Goal: Information Seeking & Learning: Check status

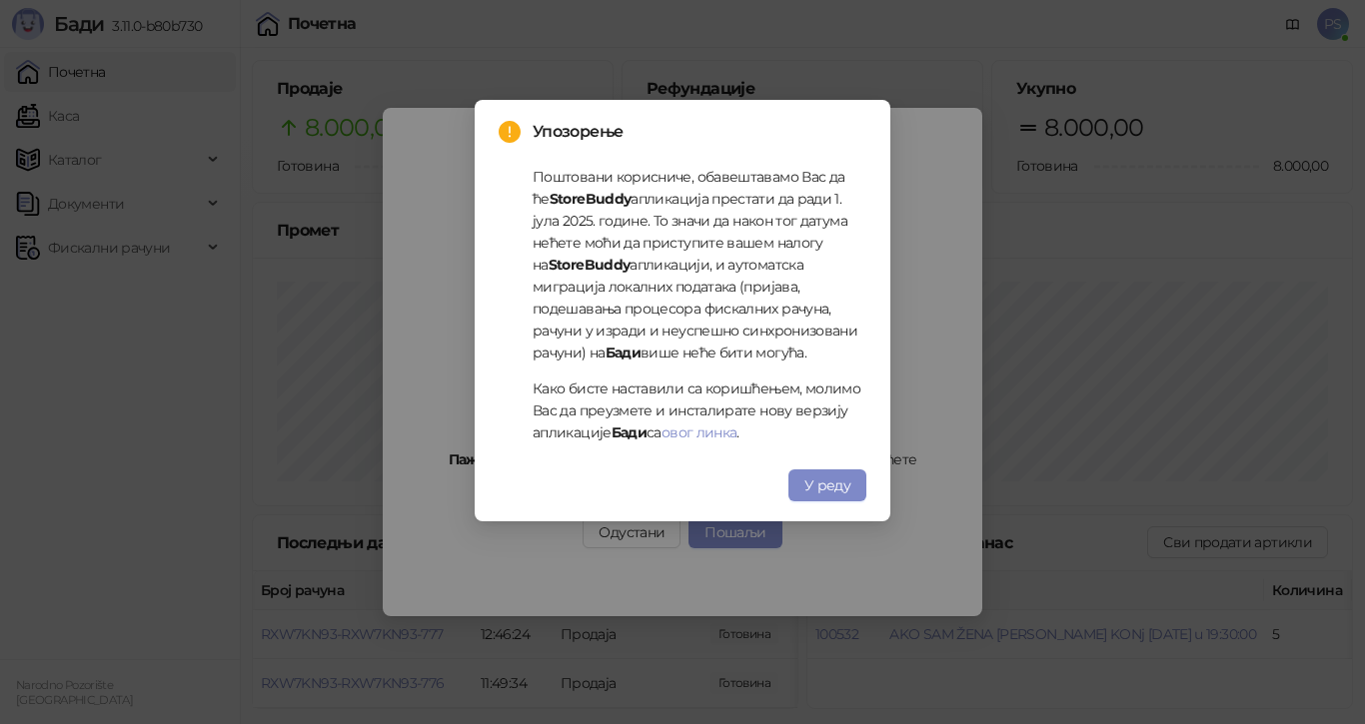
click at [845, 499] on button "У реду" at bounding box center [827, 486] width 78 height 32
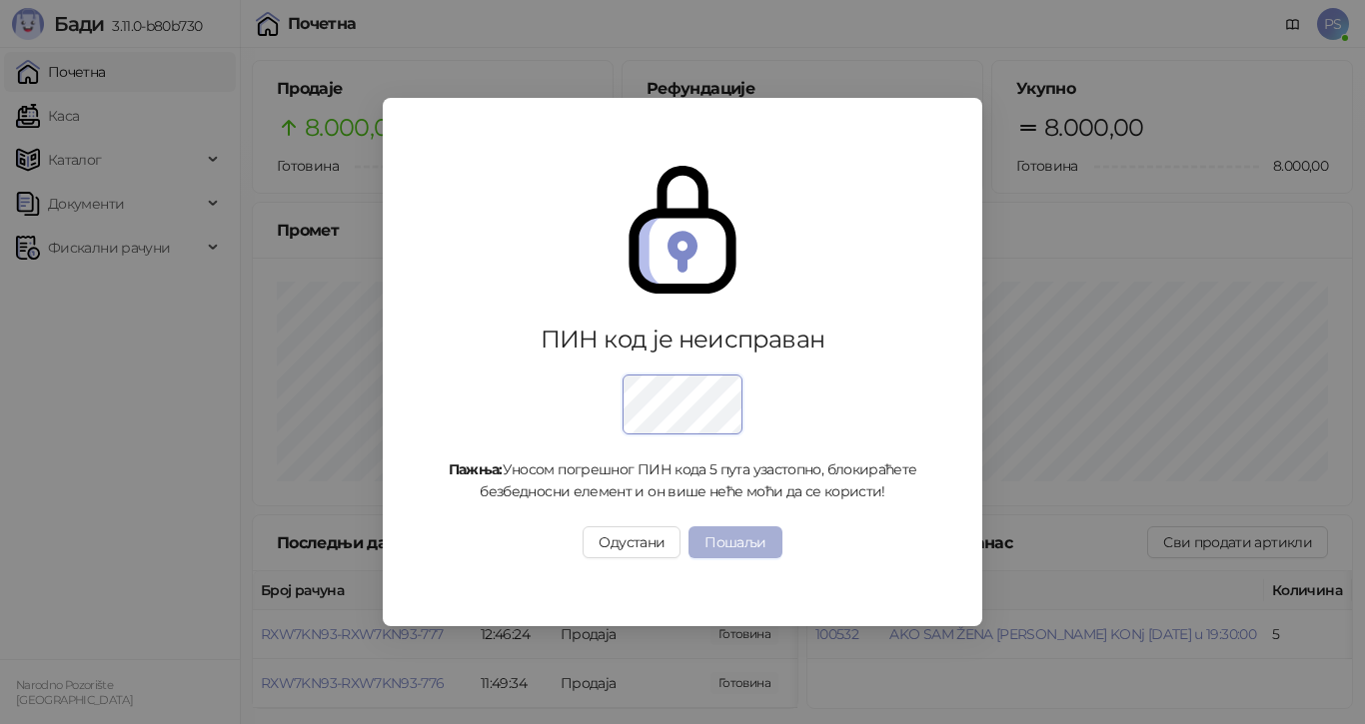
click at [761, 552] on button "Пошаљи" at bounding box center [734, 543] width 93 height 32
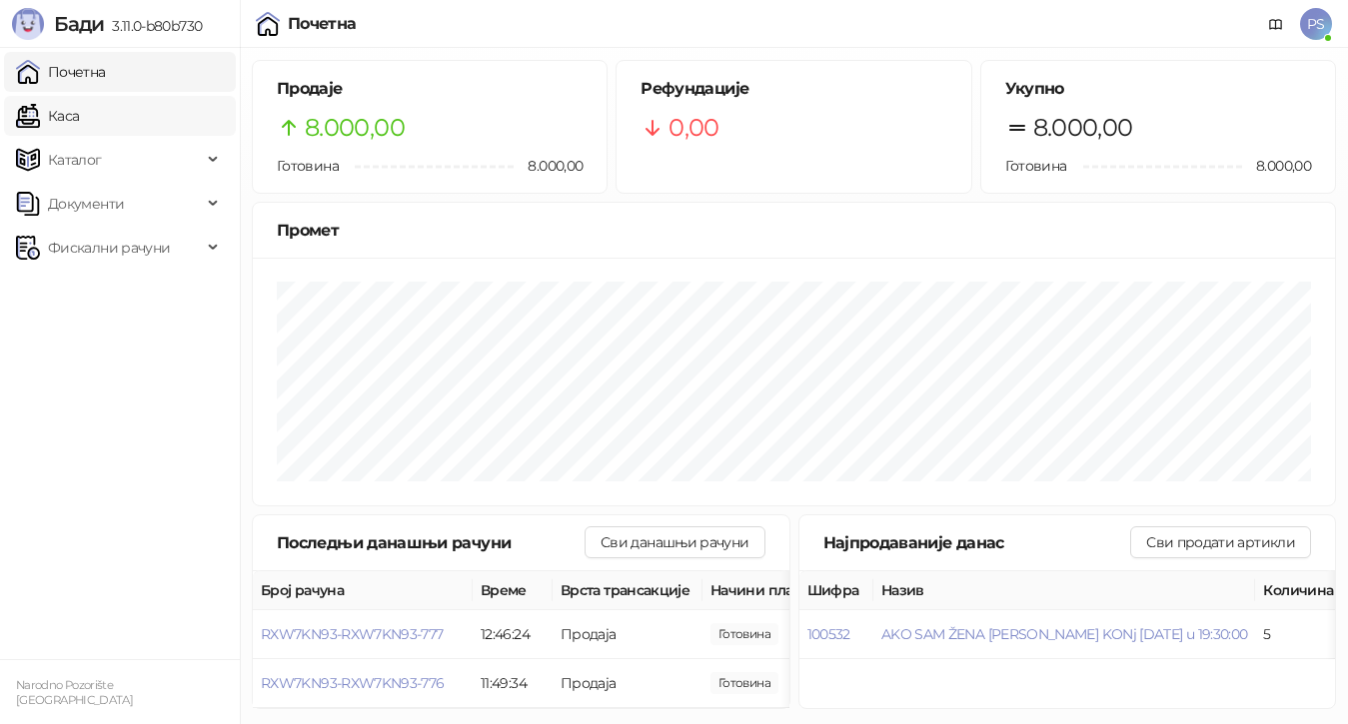
click at [77, 117] on link "Каса" at bounding box center [47, 116] width 63 height 40
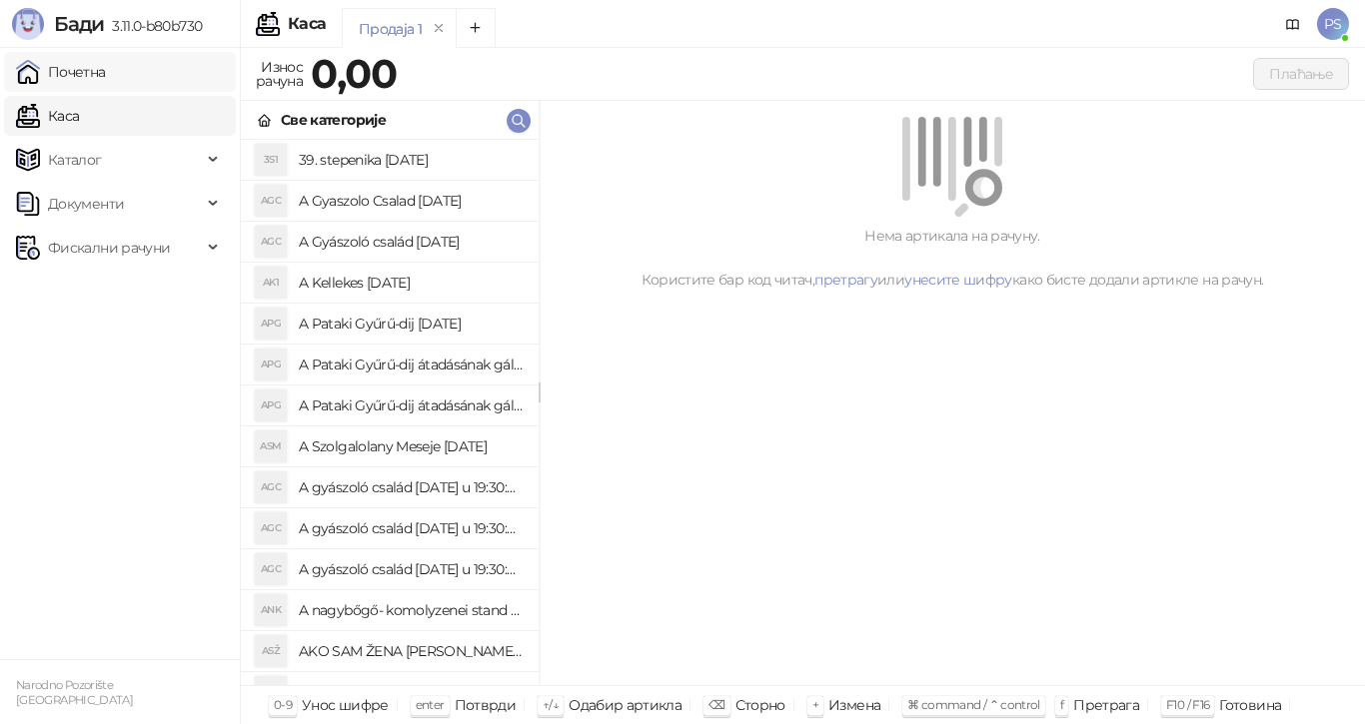
click at [106, 79] on link "Почетна" at bounding box center [61, 72] width 90 height 40
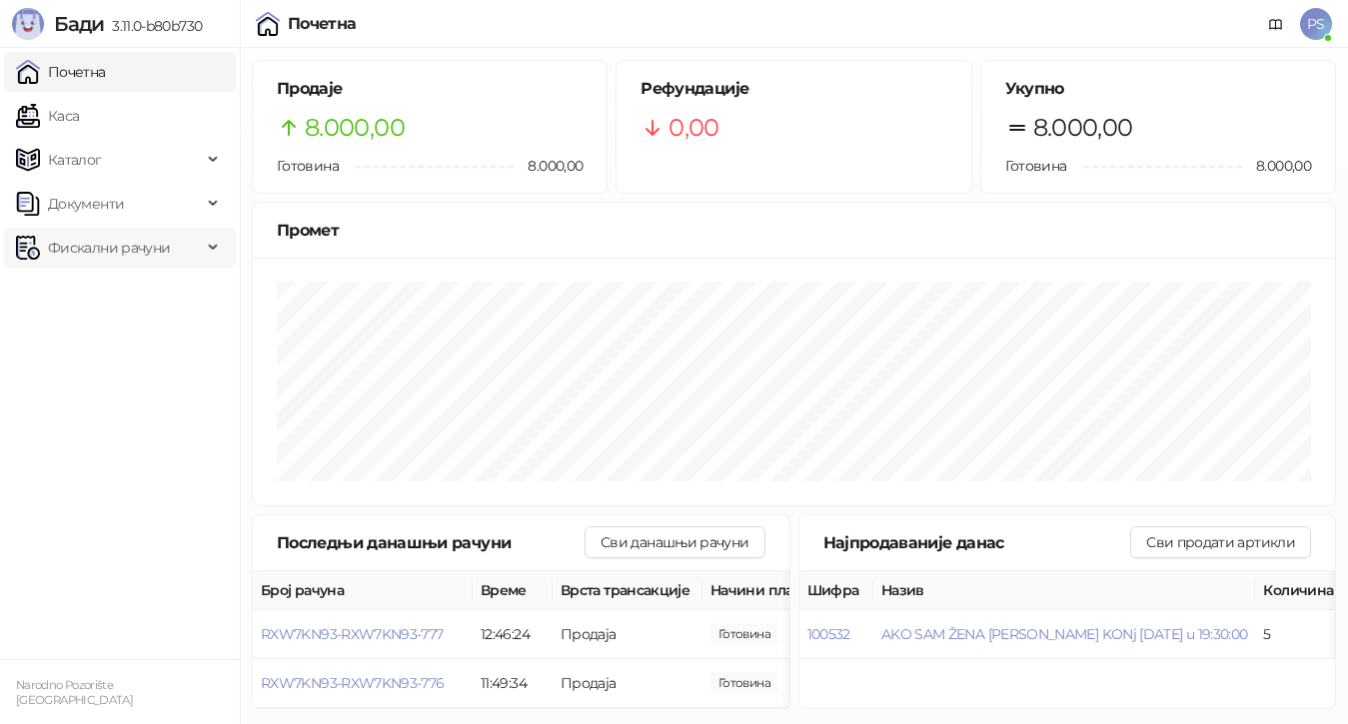
click at [161, 244] on span "Фискални рачуни" at bounding box center [109, 248] width 122 height 40
click at [130, 332] on link "По данима" at bounding box center [77, 336] width 106 height 40
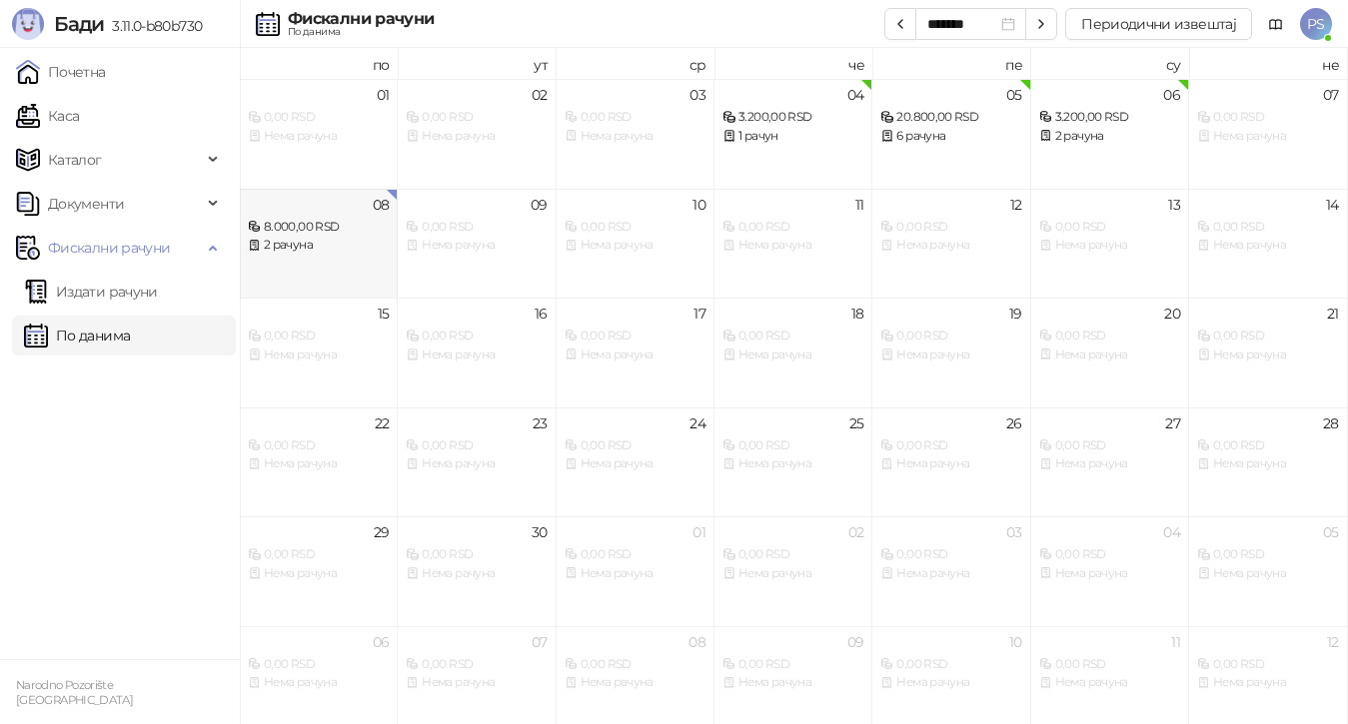
click at [313, 236] on div "2 рачуна" at bounding box center [318, 245] width 141 height 19
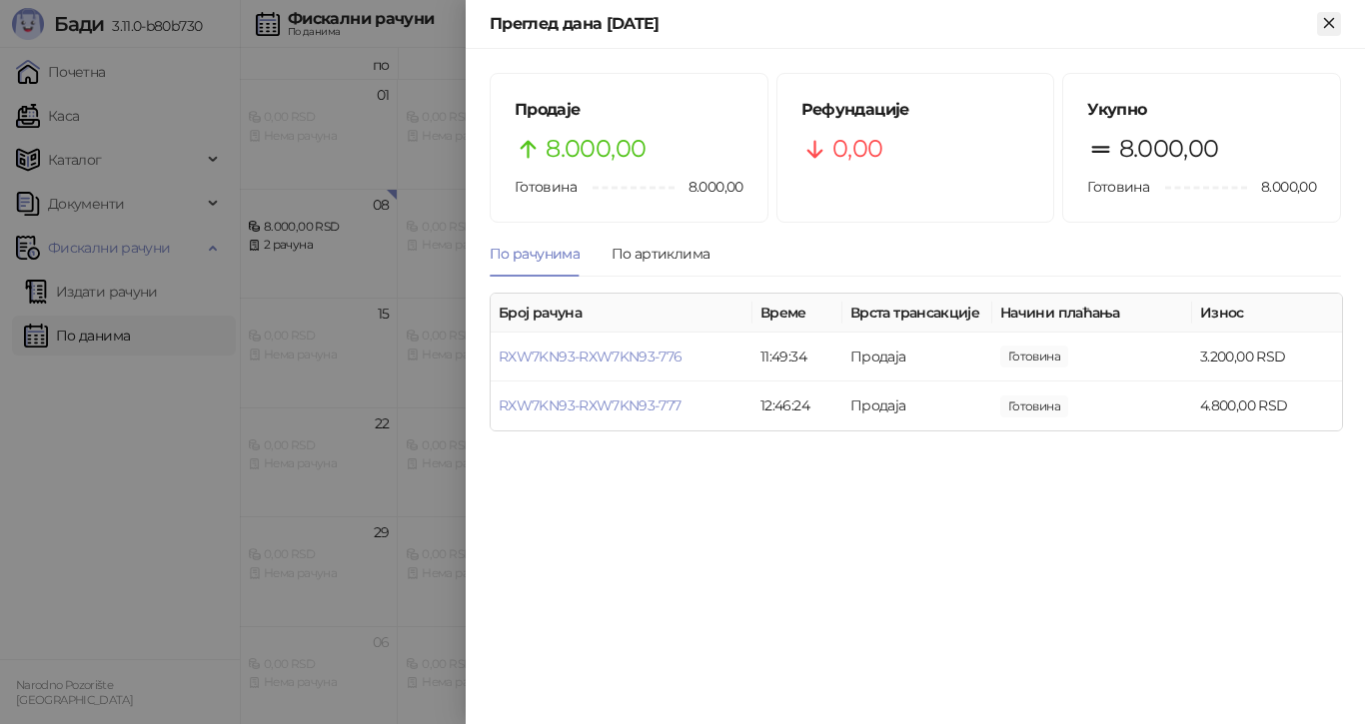
click at [1323, 21] on icon "Close" at bounding box center [1329, 23] width 18 height 18
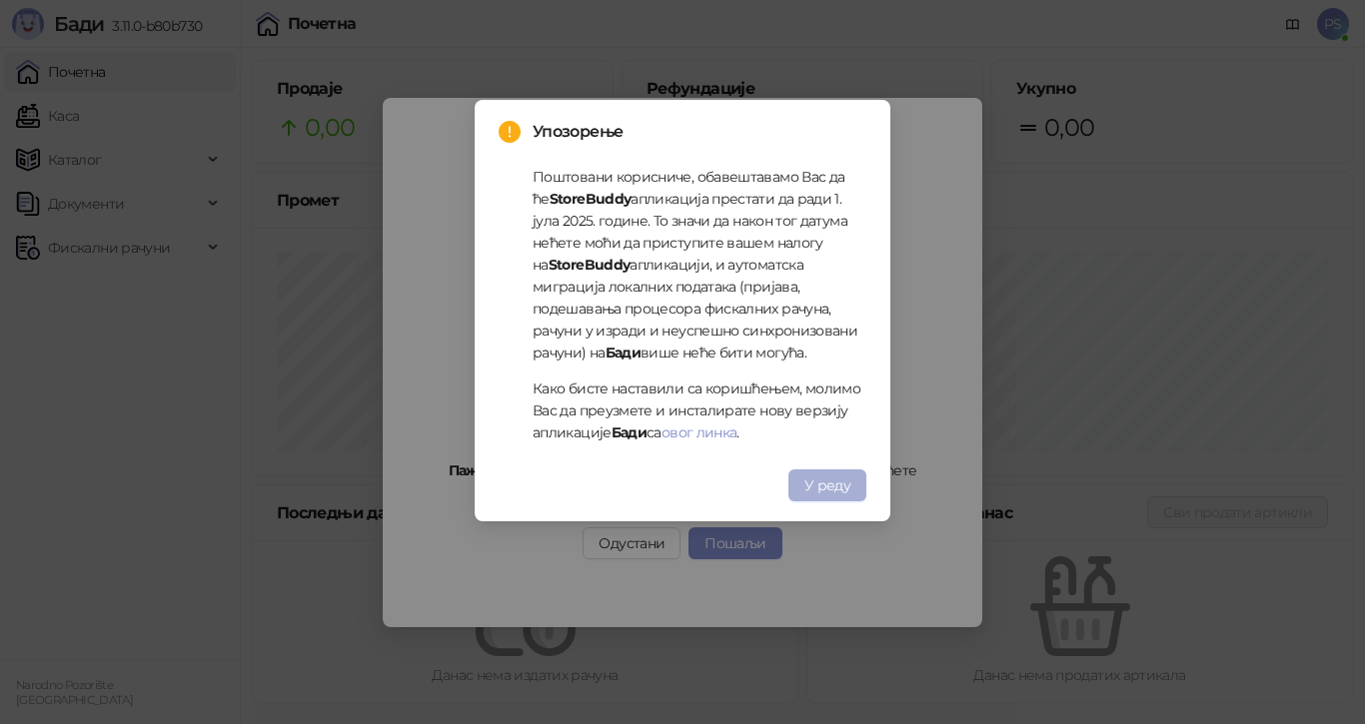
click at [848, 477] on span "У реду" at bounding box center [827, 486] width 46 height 18
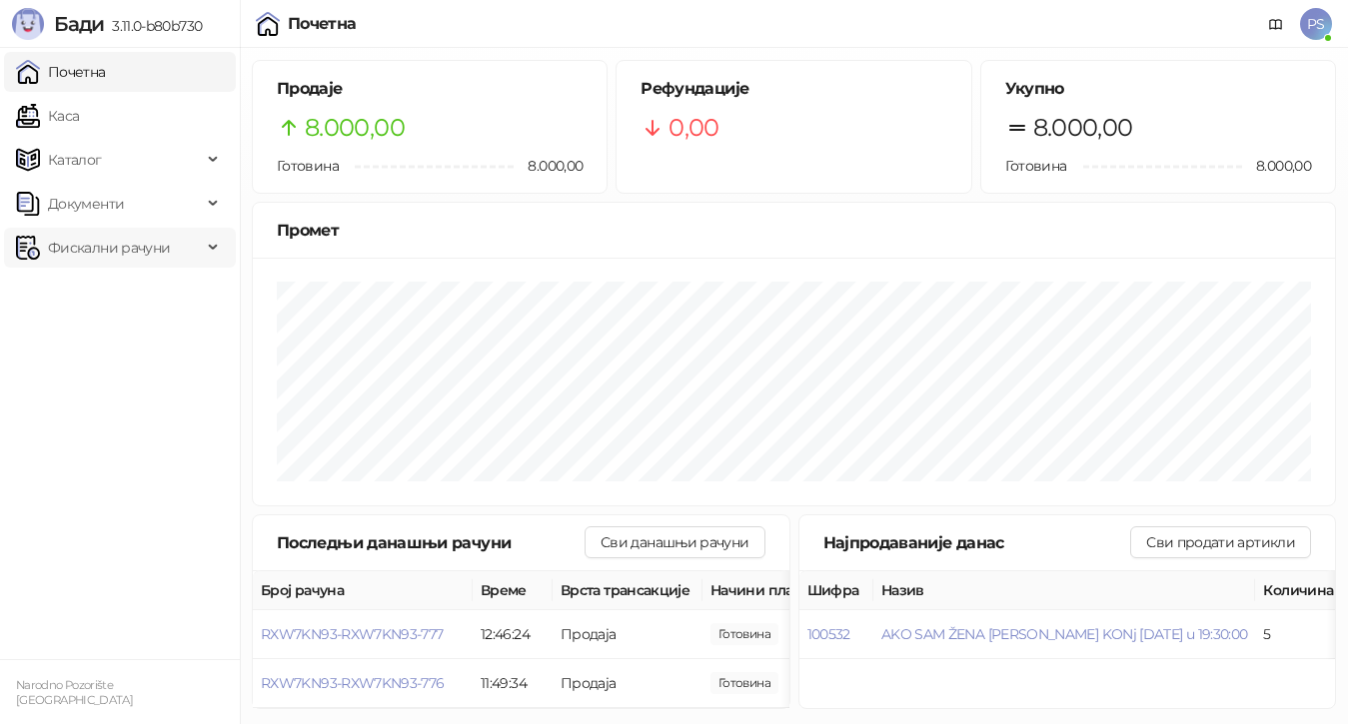
click at [97, 250] on span "Фискални рачуни" at bounding box center [109, 248] width 122 height 40
click at [130, 338] on link "По данима" at bounding box center [77, 336] width 106 height 40
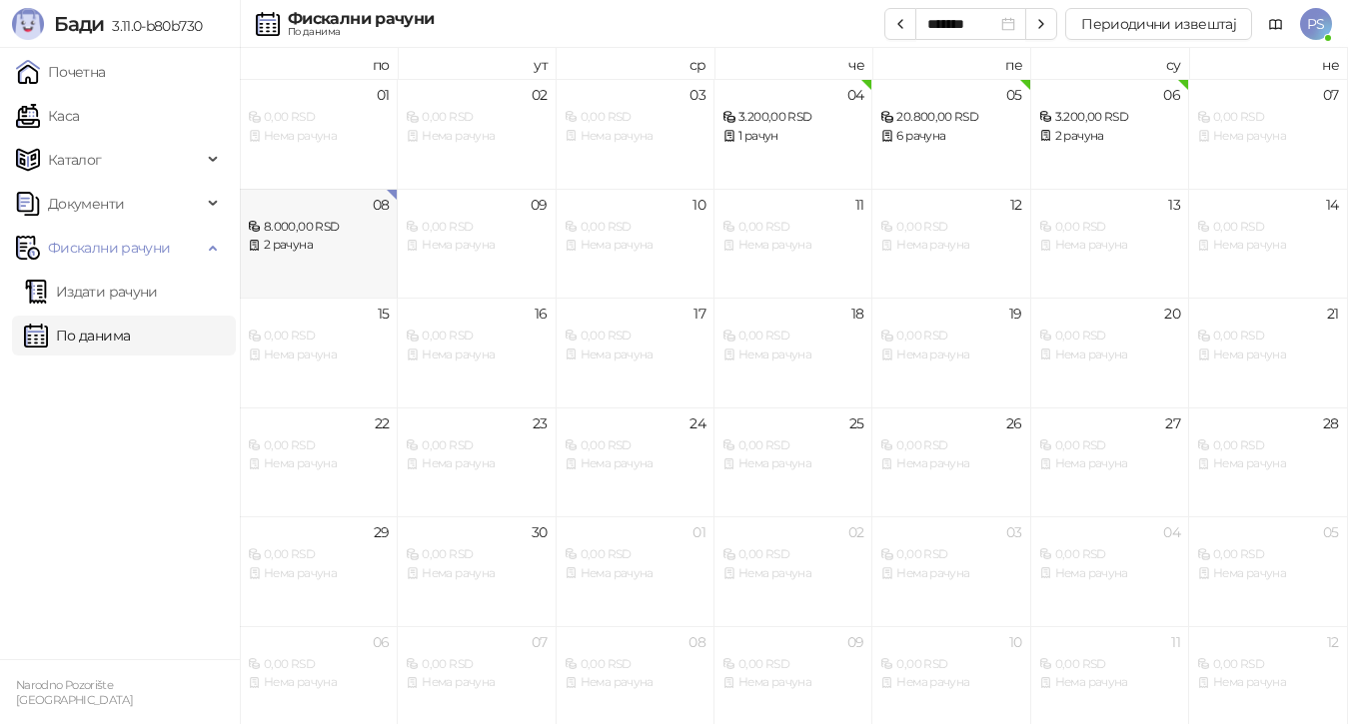
click at [305, 231] on div "8.000,00 RSD" at bounding box center [318, 227] width 141 height 19
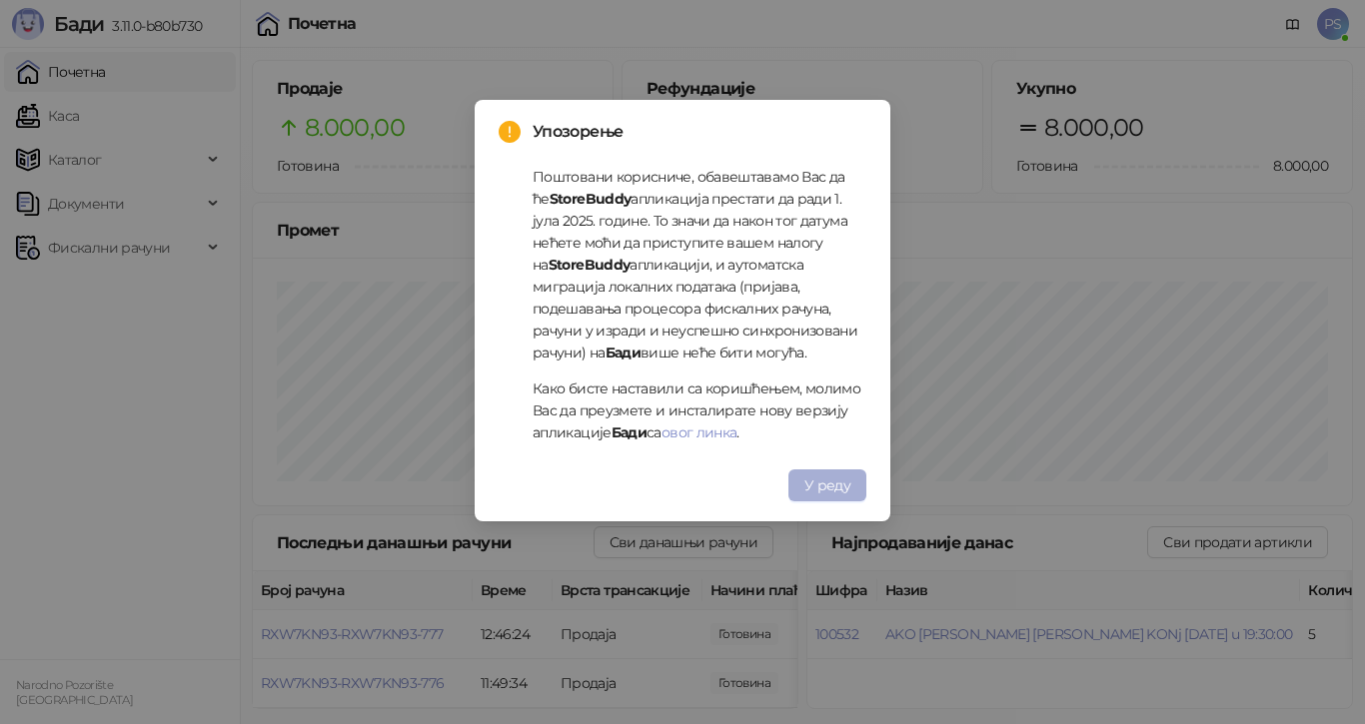
click at [844, 492] on span "У реду" at bounding box center [827, 486] width 46 height 18
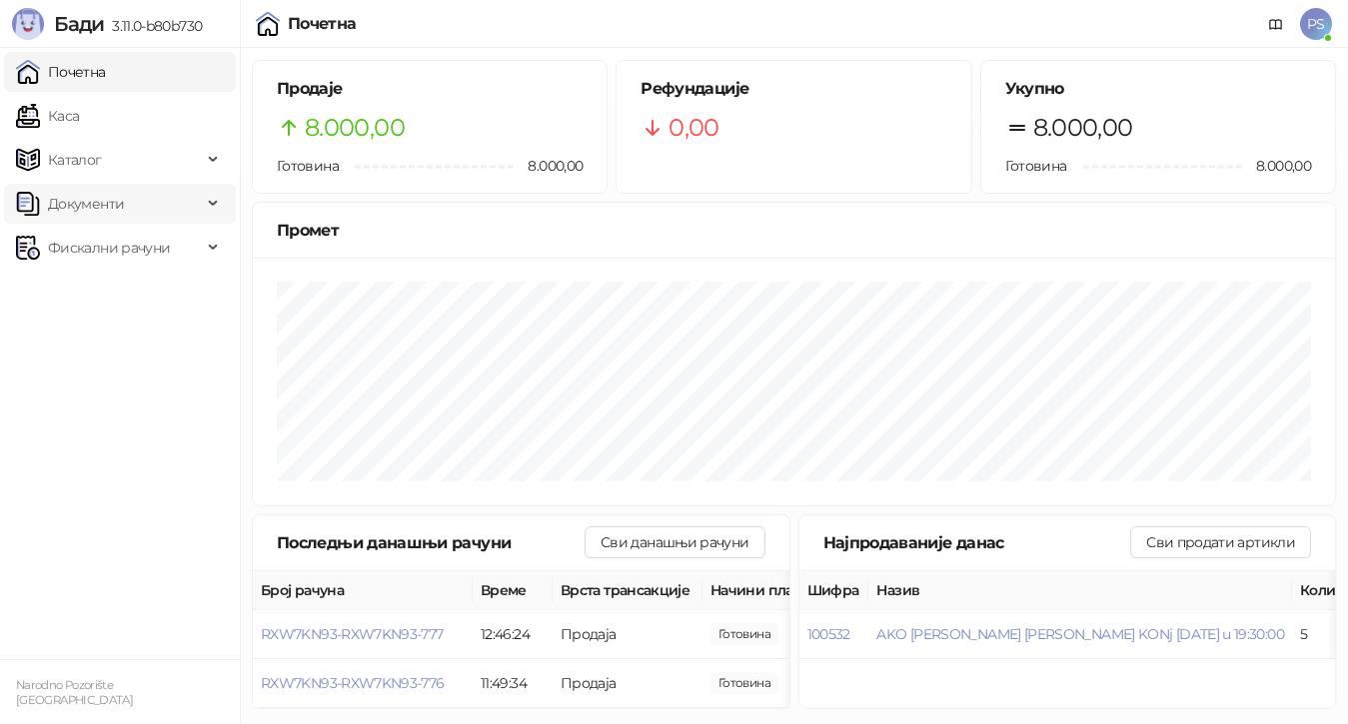
click at [76, 211] on span "Документи" at bounding box center [86, 204] width 76 height 40
click at [105, 282] on link "Излазни документи" at bounding box center [107, 292] width 167 height 40
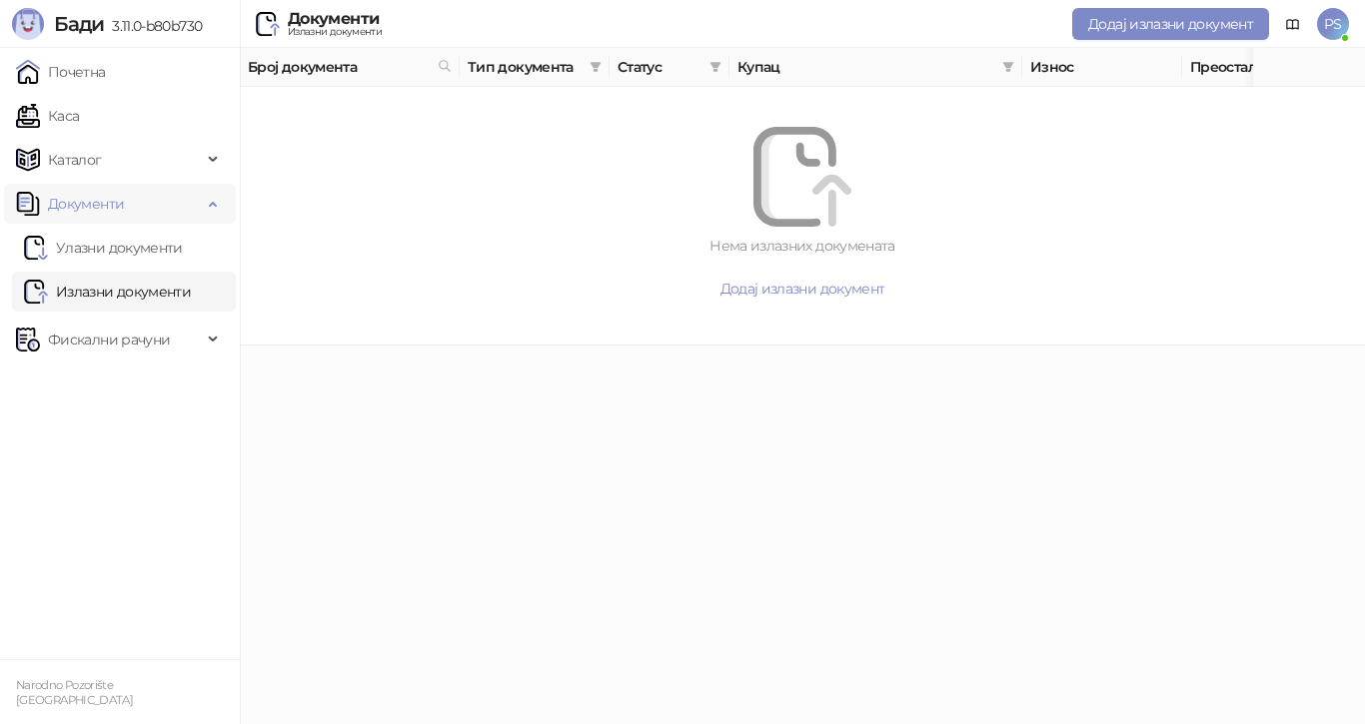
click at [218, 208] on div "Документи" at bounding box center [120, 204] width 232 height 40
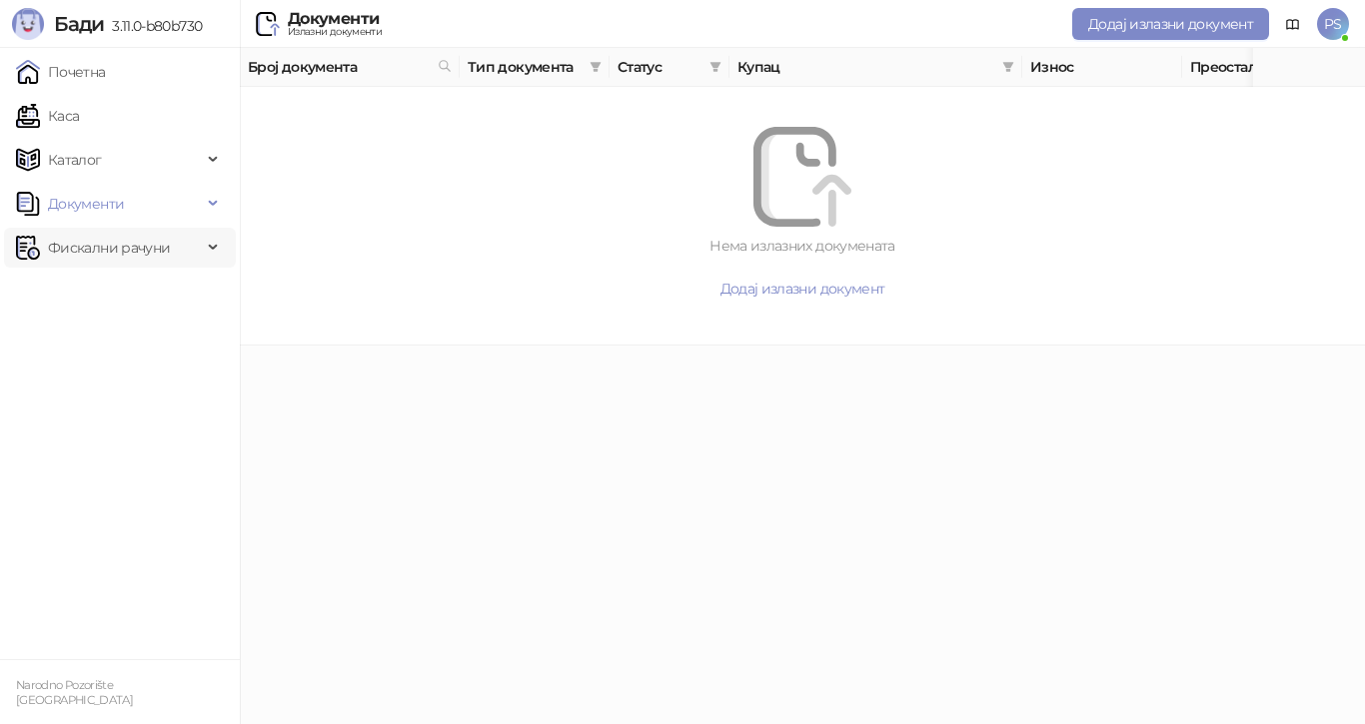
click at [219, 245] on div "Фискални рачуни" at bounding box center [120, 248] width 232 height 40
click at [140, 291] on link "Издати рачуни" at bounding box center [91, 292] width 134 height 40
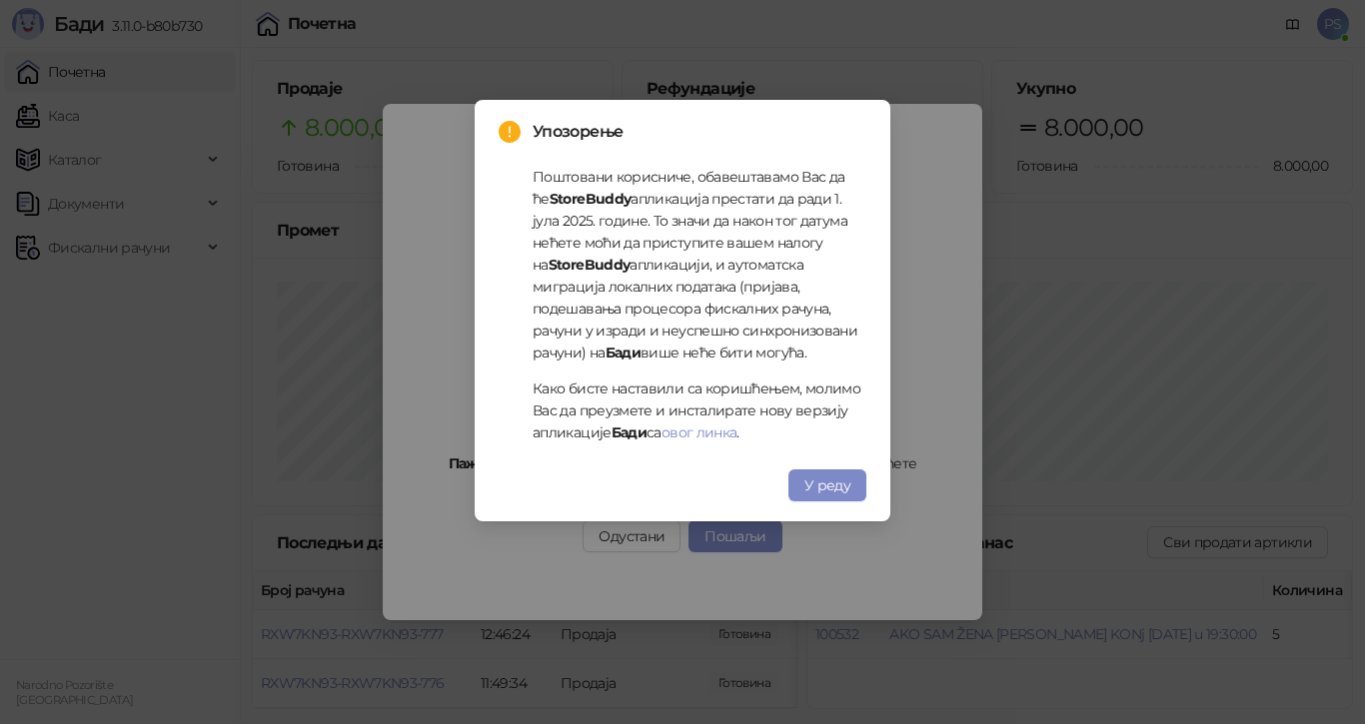
click at [848, 488] on span "У реду" at bounding box center [827, 486] width 46 height 18
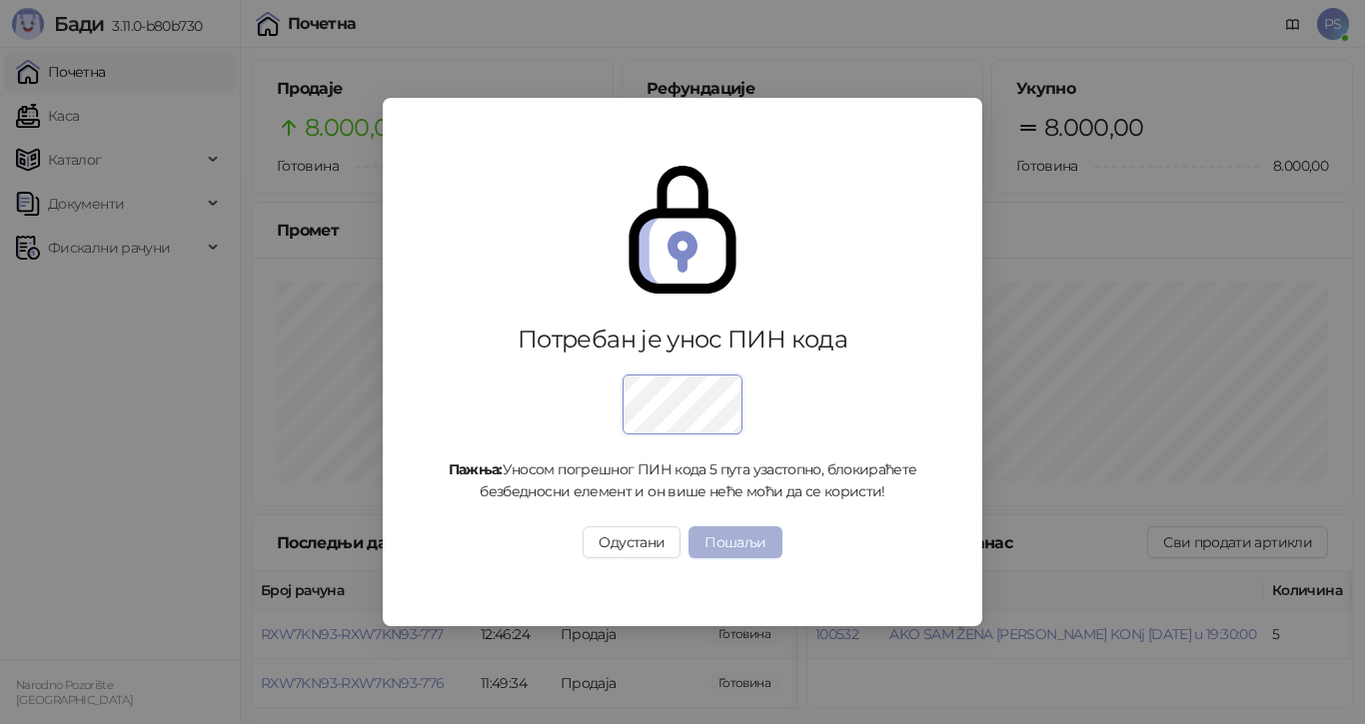
click at [762, 542] on button "Пошаљи" at bounding box center [734, 543] width 93 height 32
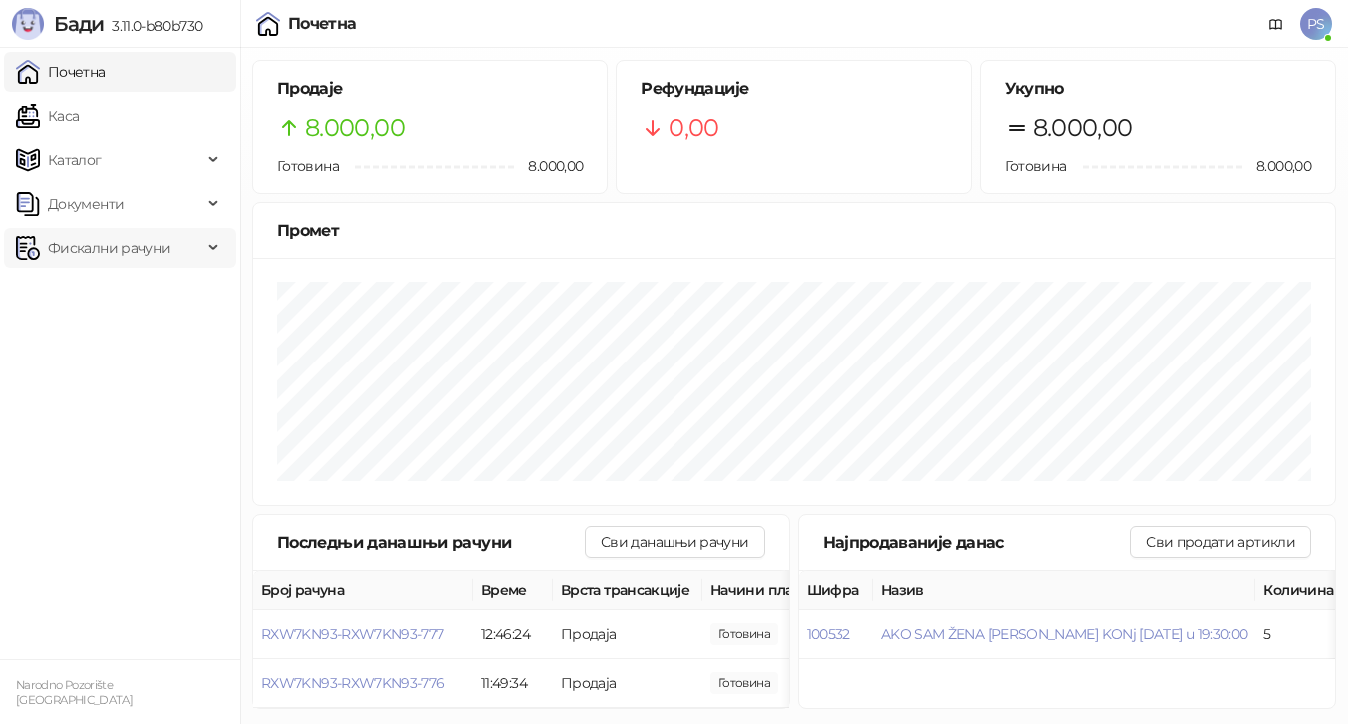
click at [211, 254] on div "Фискални рачуни" at bounding box center [120, 248] width 232 height 40
click at [146, 294] on link "Издати рачуни" at bounding box center [91, 292] width 134 height 40
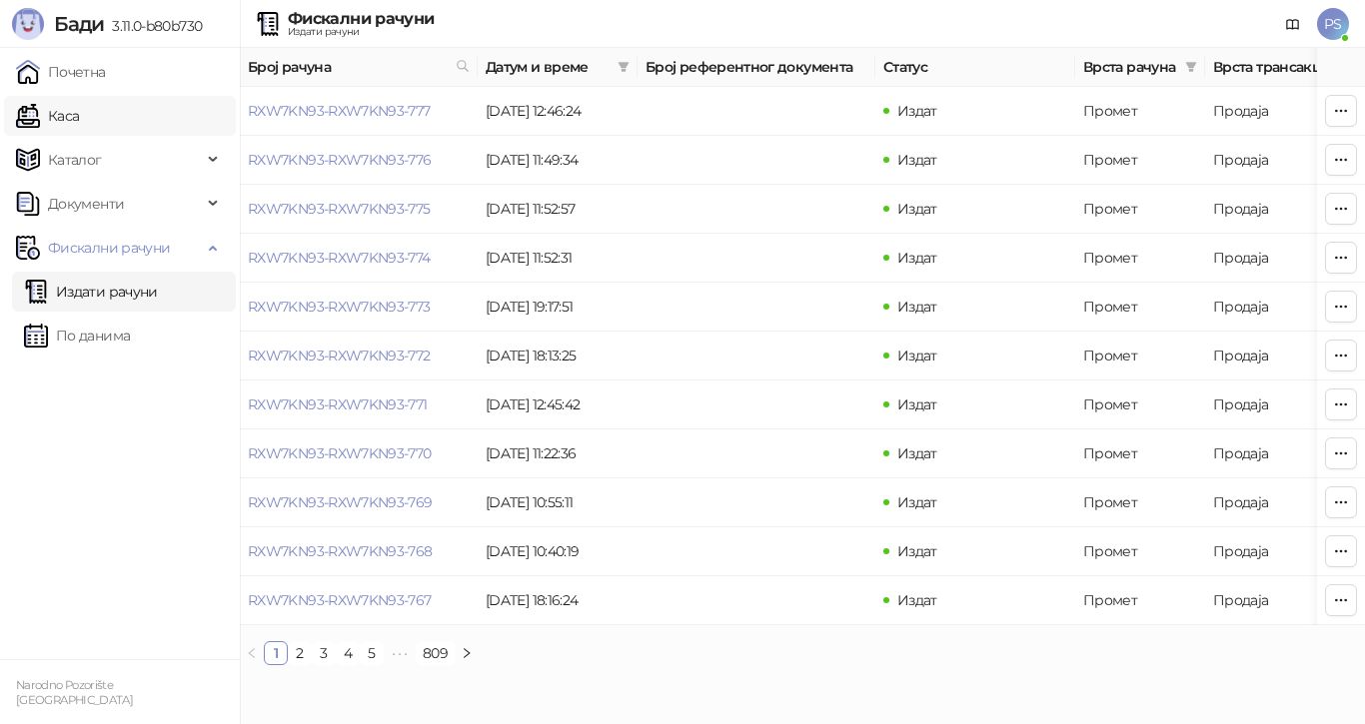
click at [79, 116] on link "Каса" at bounding box center [47, 116] width 63 height 40
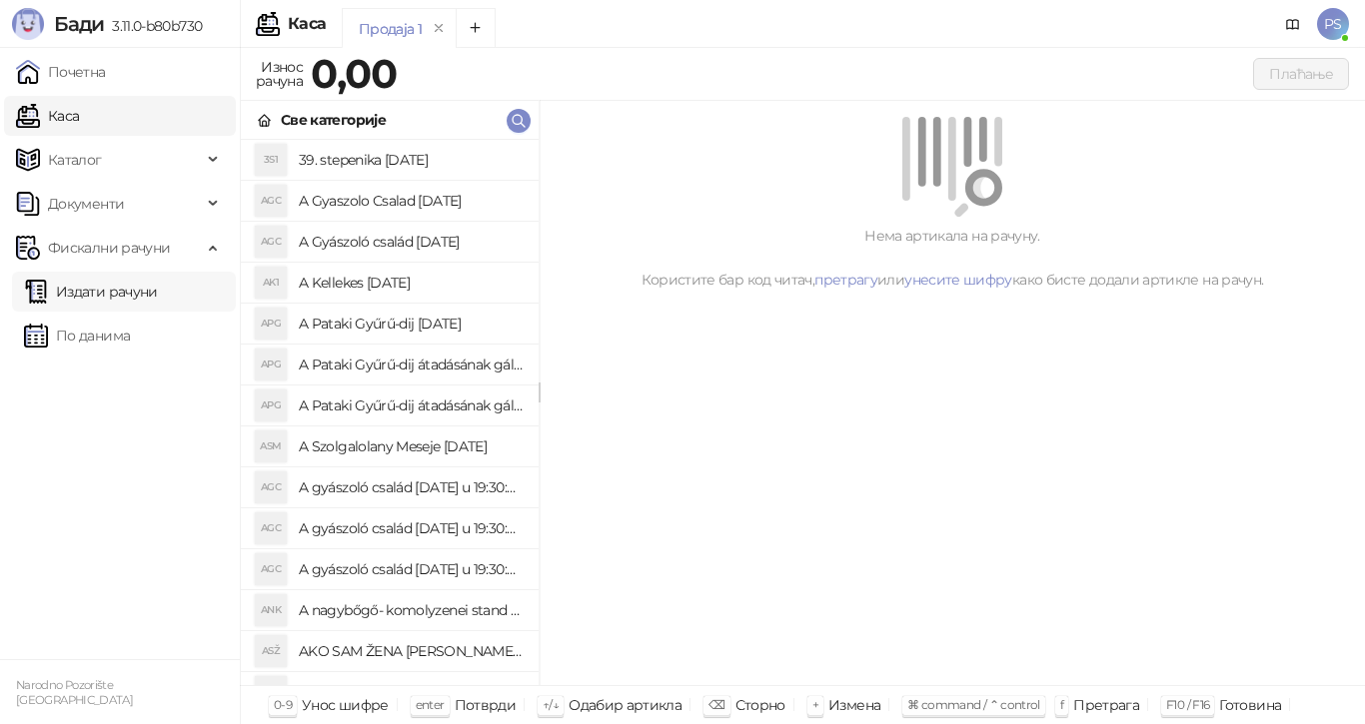
click at [116, 295] on link "Издати рачуни" at bounding box center [91, 292] width 134 height 40
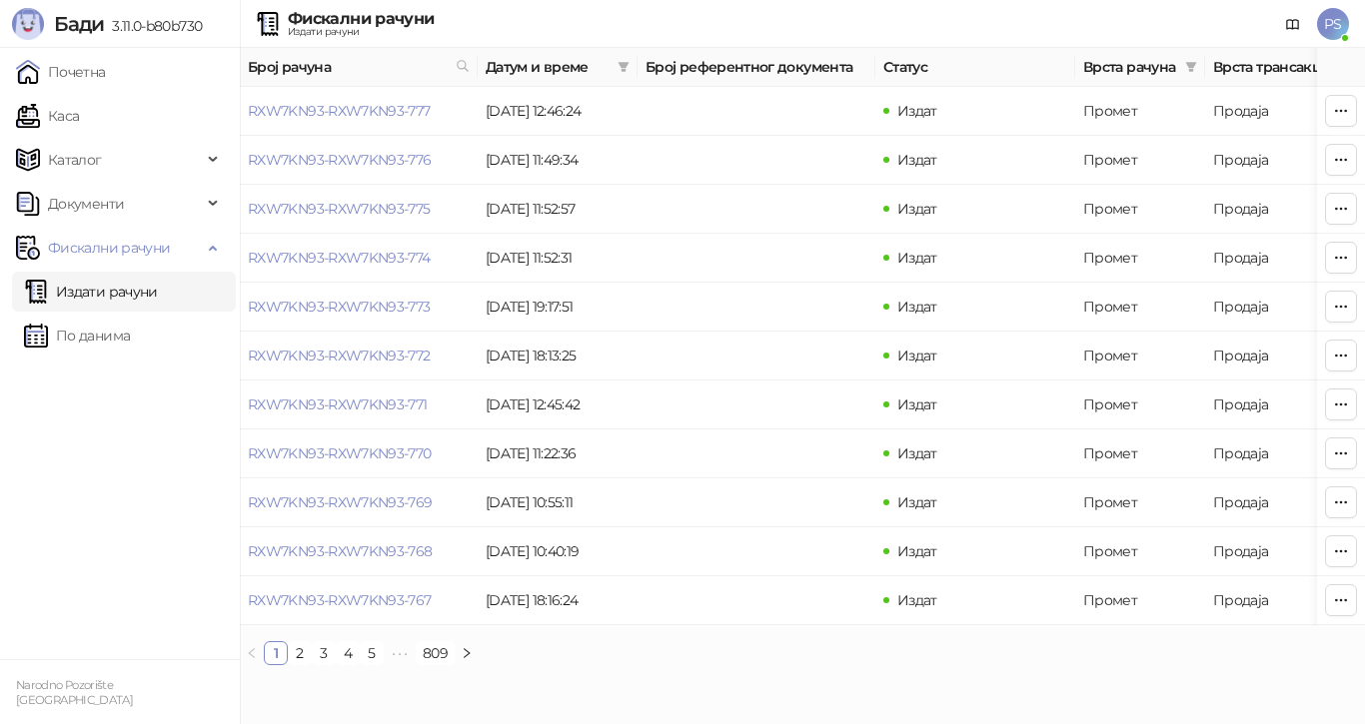
click at [93, 552] on ul "Почетна [PERSON_NAME] Документи Фискални рачуни Издати рачуни По данима" at bounding box center [120, 353] width 240 height 611
click at [119, 326] on link "По данима" at bounding box center [77, 336] width 106 height 40
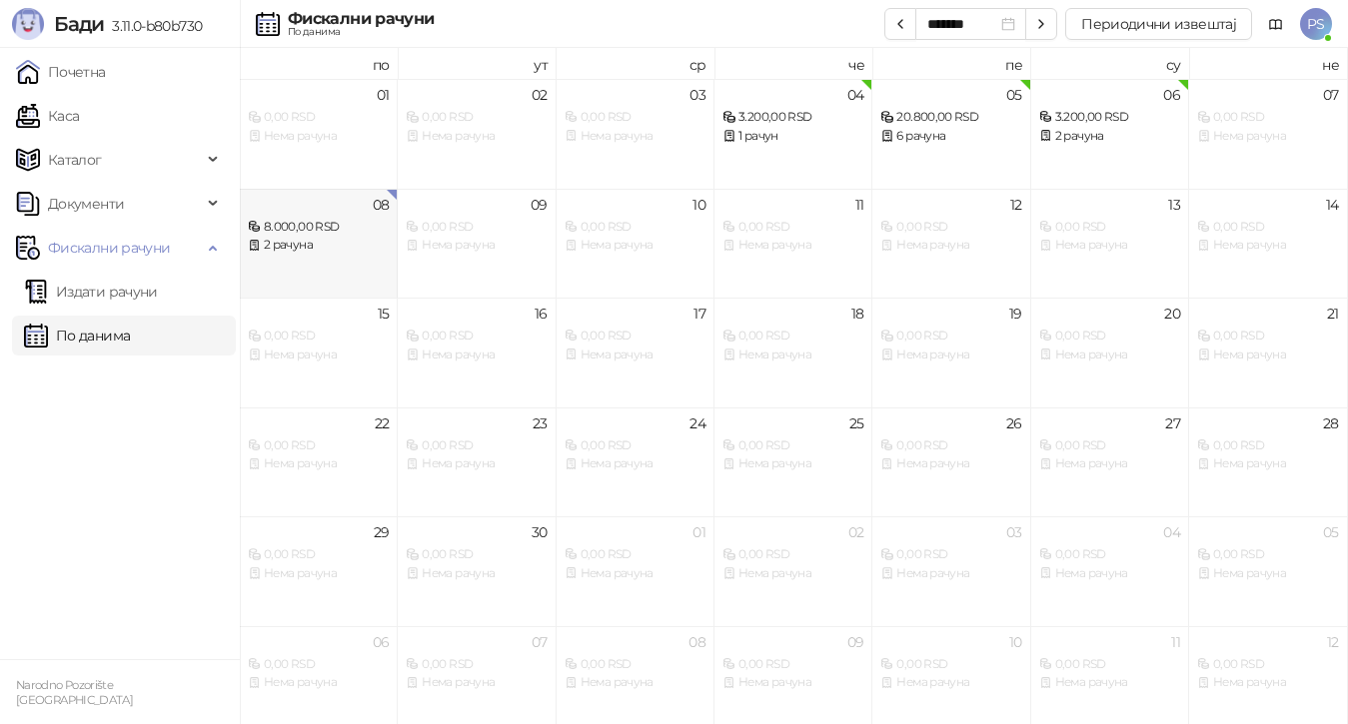
click at [325, 242] on div "2 рачуна" at bounding box center [318, 245] width 141 height 19
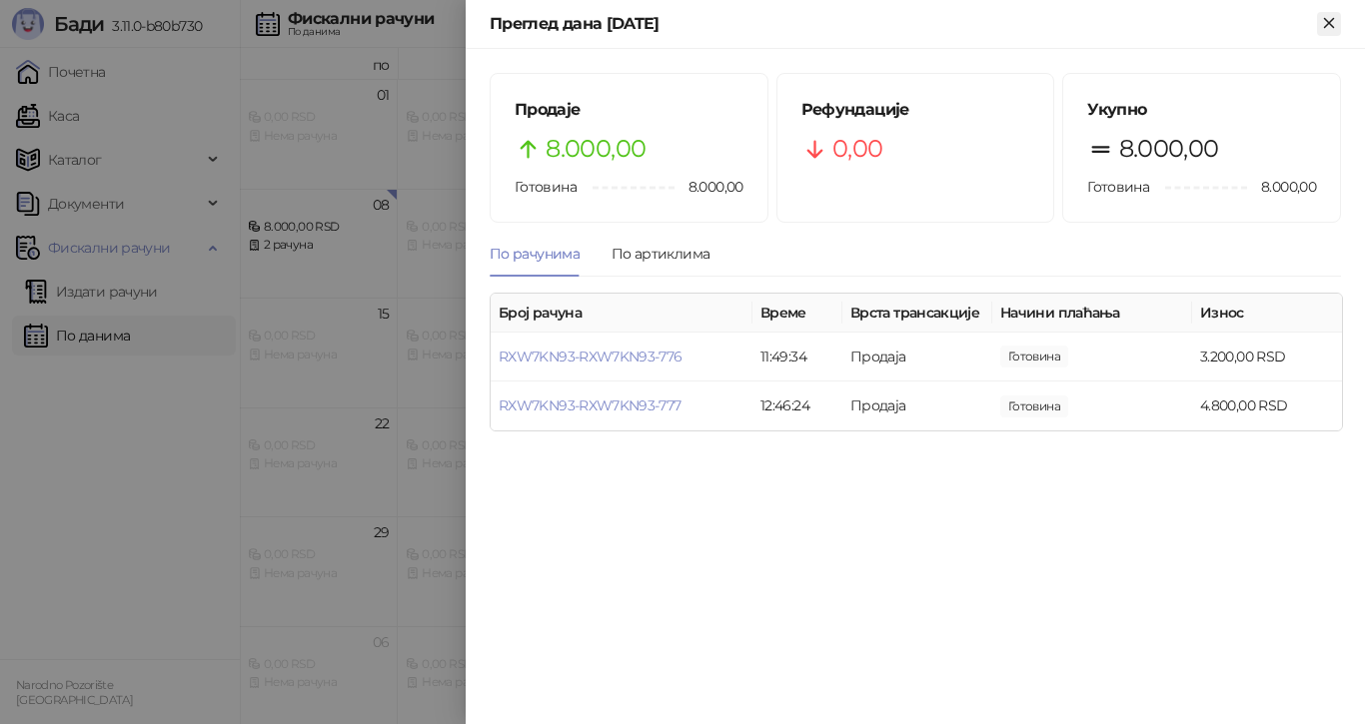
click at [1337, 15] on icon "Close" at bounding box center [1329, 23] width 18 height 18
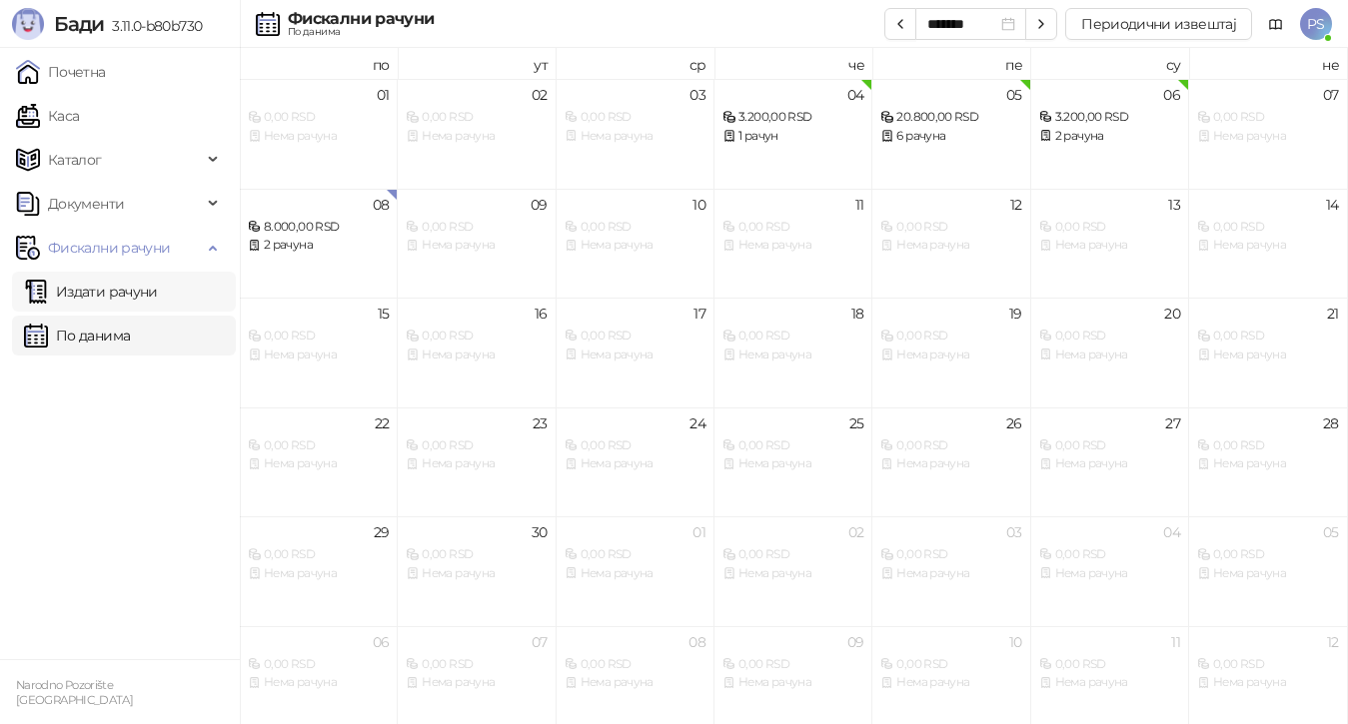
click at [155, 289] on link "Издати рачуни" at bounding box center [91, 292] width 134 height 40
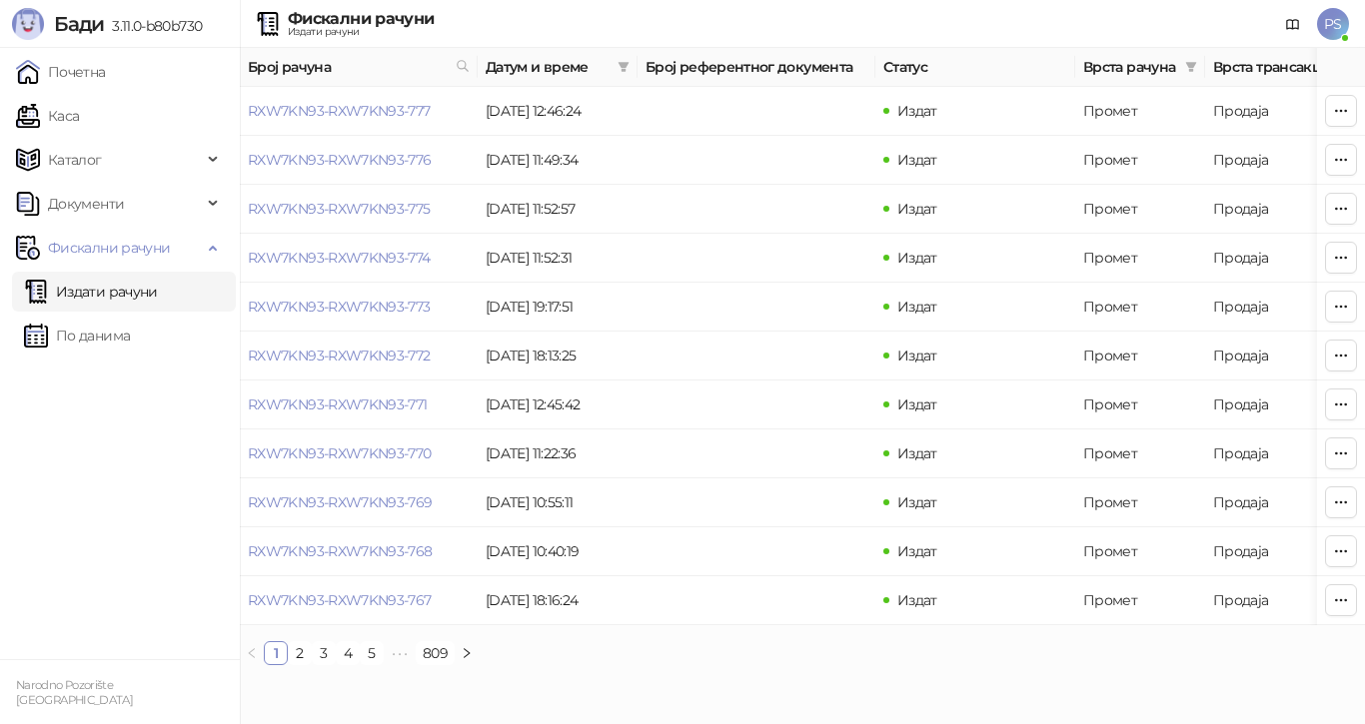
click at [179, 550] on ul "Почетна [PERSON_NAME] Документи Фискални рачуни Издати рачуни По данима" at bounding box center [120, 353] width 240 height 611
click at [106, 81] on link "Почетна" at bounding box center [61, 72] width 90 height 40
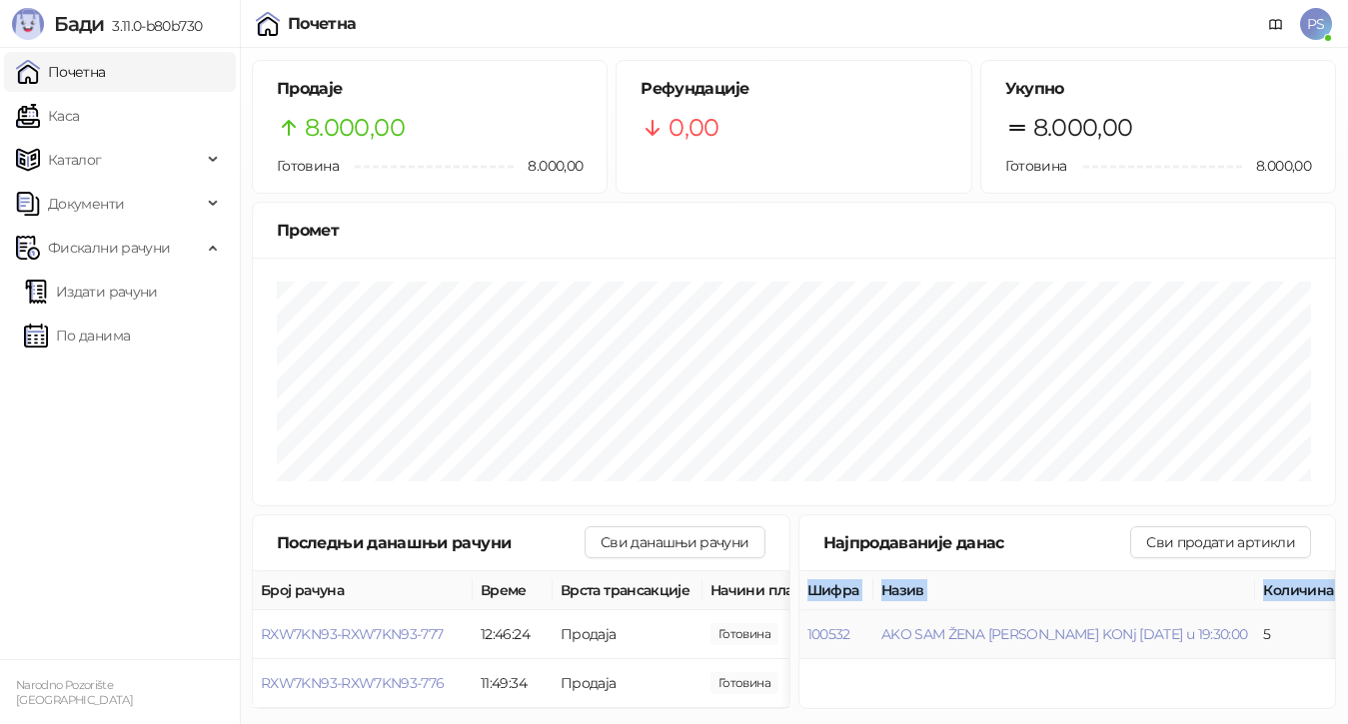
drag, startPoint x: 863, startPoint y: 656, endPoint x: 888, endPoint y: 660, distance: 25.3
click at [888, 659] on div "Шифра Назив Количина Цена Вредност 100532 AKO SAM ŽENA NISAM KONj [DATE] u 19:3…" at bounding box center [1067, 616] width 537 height 88
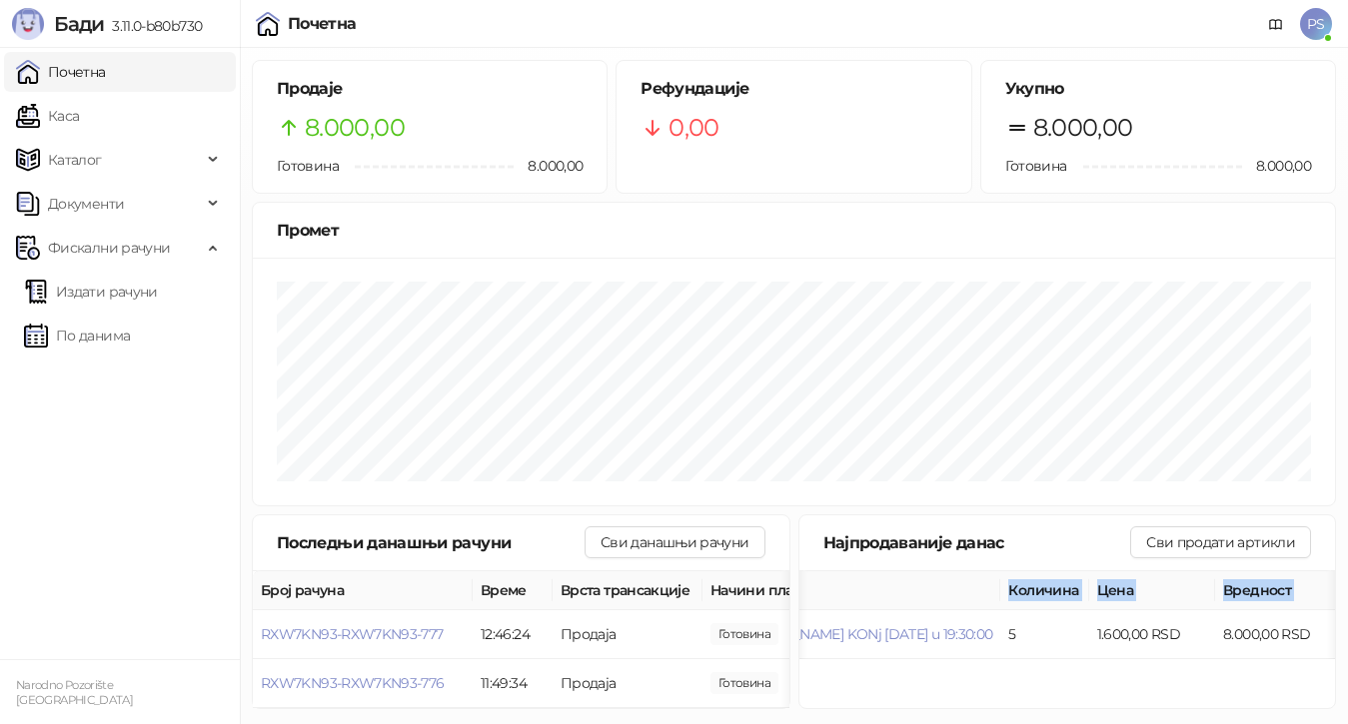
scroll to position [0, 263]
click at [103, 293] on link "Издати рачуни" at bounding box center [91, 292] width 134 height 40
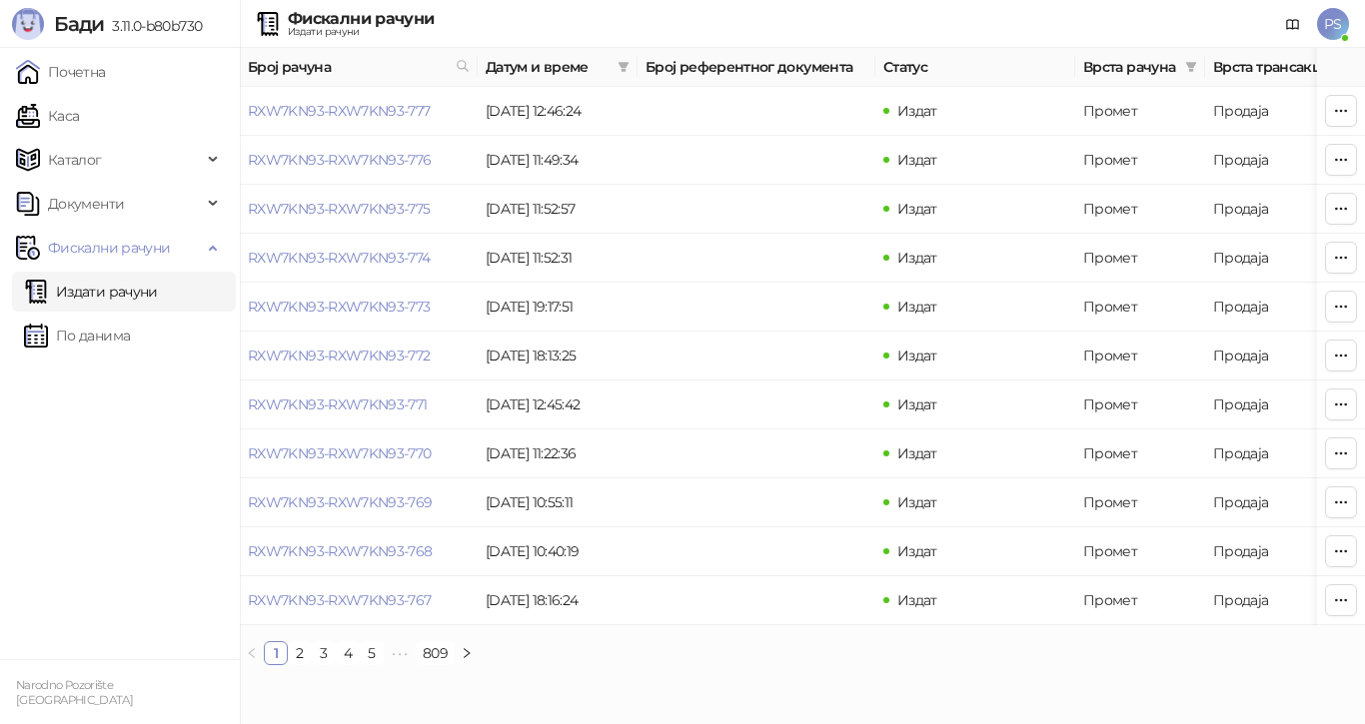
click at [1337, 28] on span "PS" at bounding box center [1333, 24] width 32 height 32
click at [1094, 7] on div "Фискални рачуни Издати рачуни PS" at bounding box center [682, 24] width 1333 height 48
click at [74, 115] on link "Каса" at bounding box center [47, 116] width 63 height 40
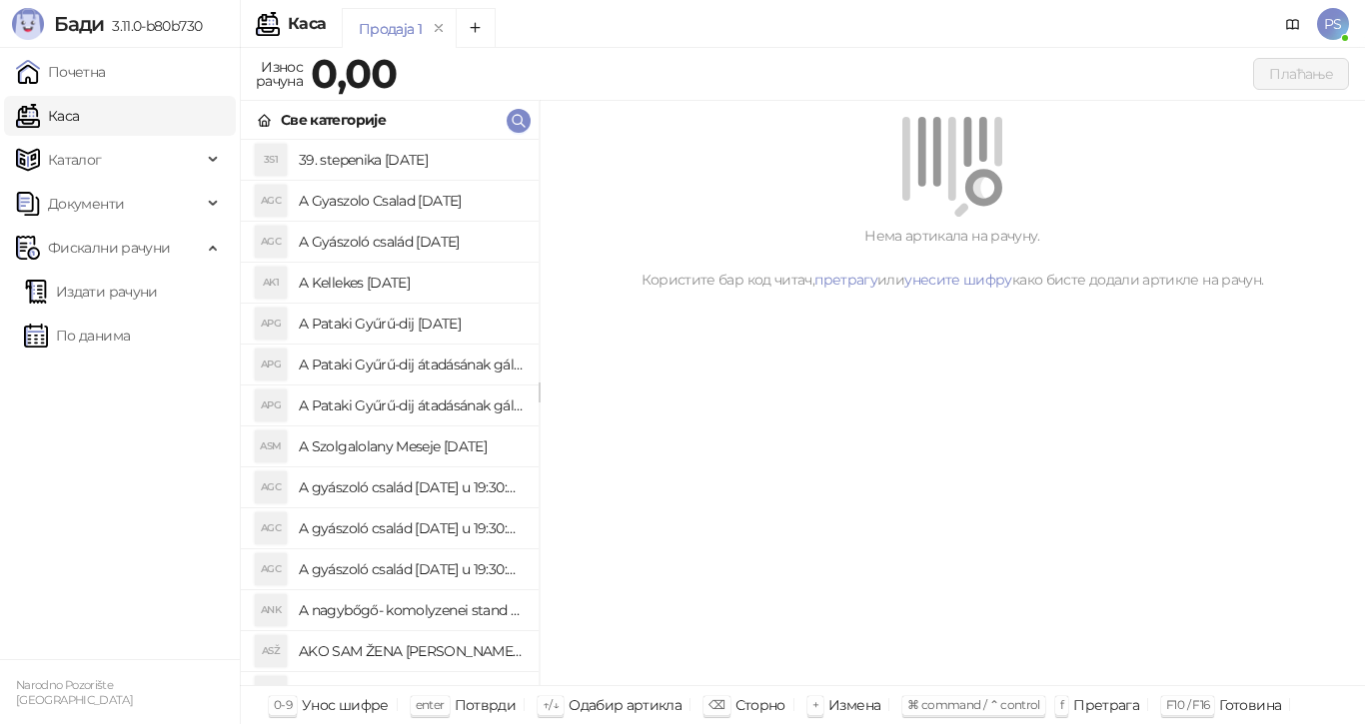
click at [408, 30] on div "Продаја 1" at bounding box center [390, 29] width 63 height 22
click at [292, 32] on div "Каса" at bounding box center [307, 24] width 38 height 16
click at [258, 14] on img at bounding box center [268, 24] width 24 height 24
click at [96, 154] on span "Каталог" at bounding box center [75, 160] width 54 height 40
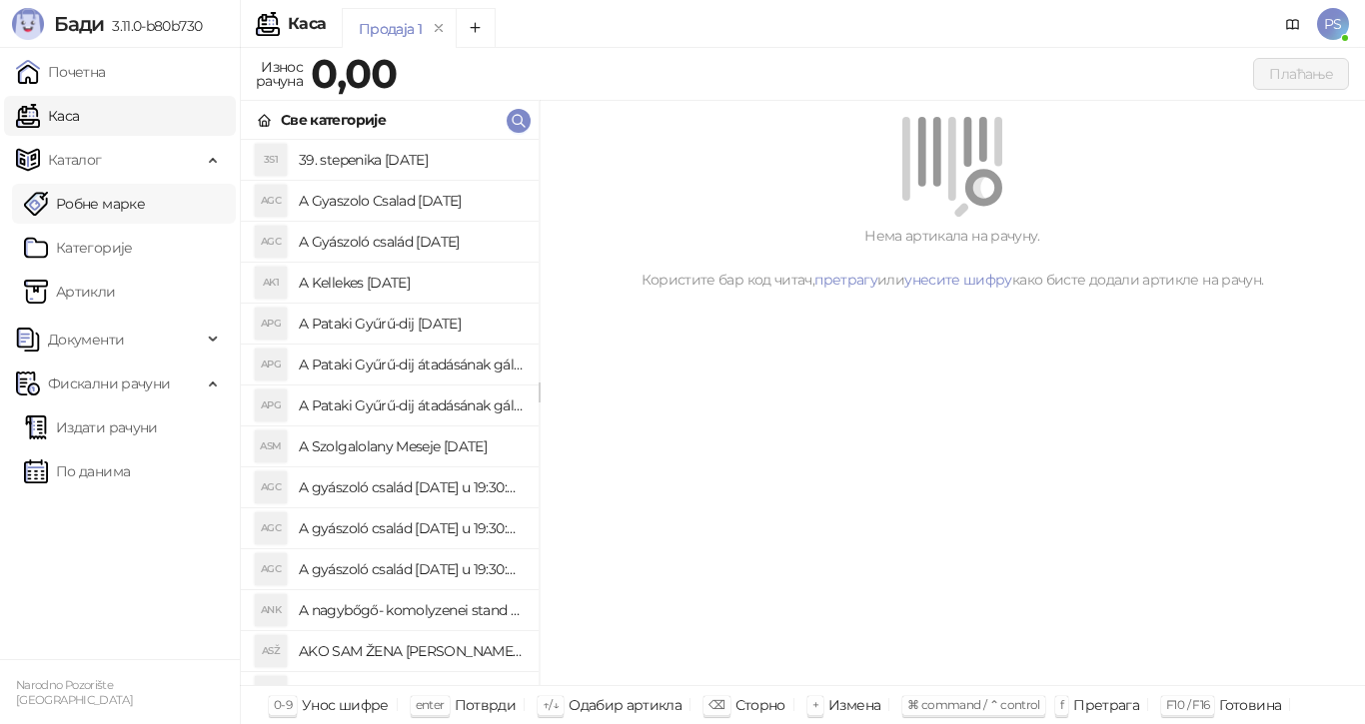
click at [114, 205] on link "Робне марке" at bounding box center [84, 204] width 121 height 40
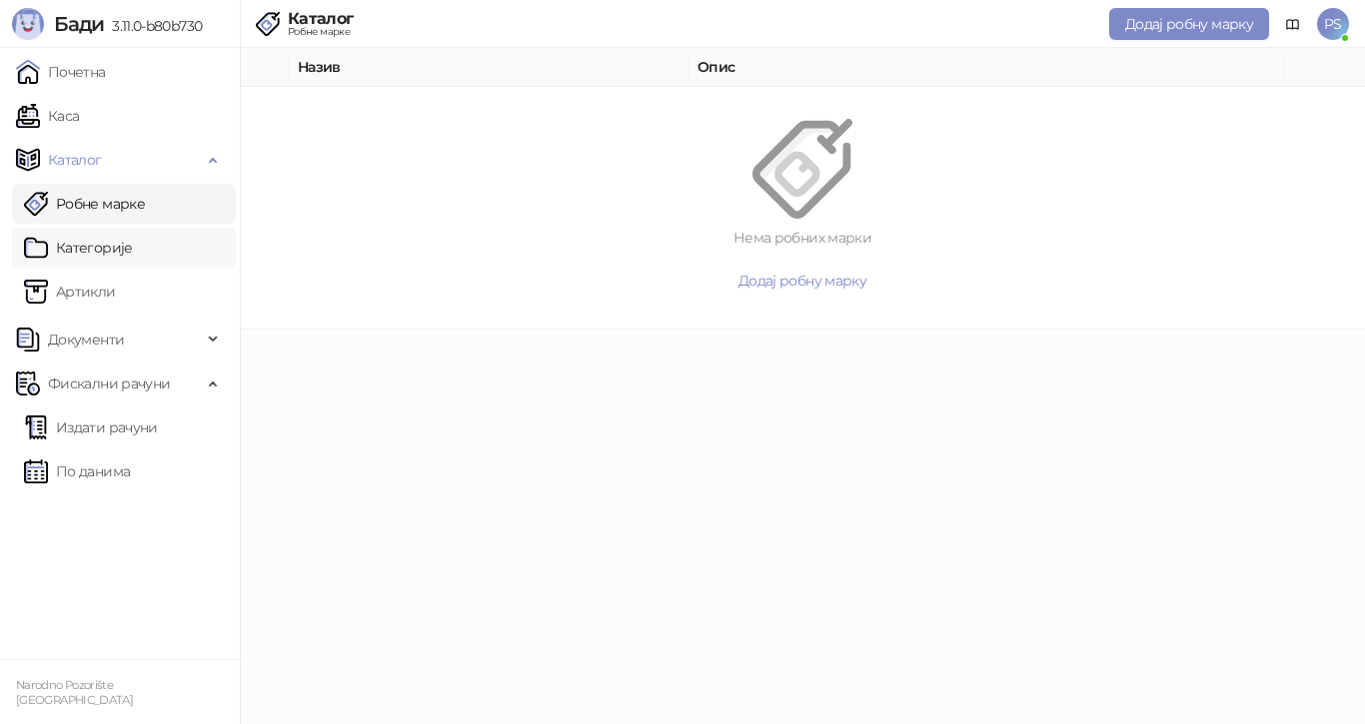
click at [116, 245] on link "Категорије" at bounding box center [78, 248] width 109 height 40
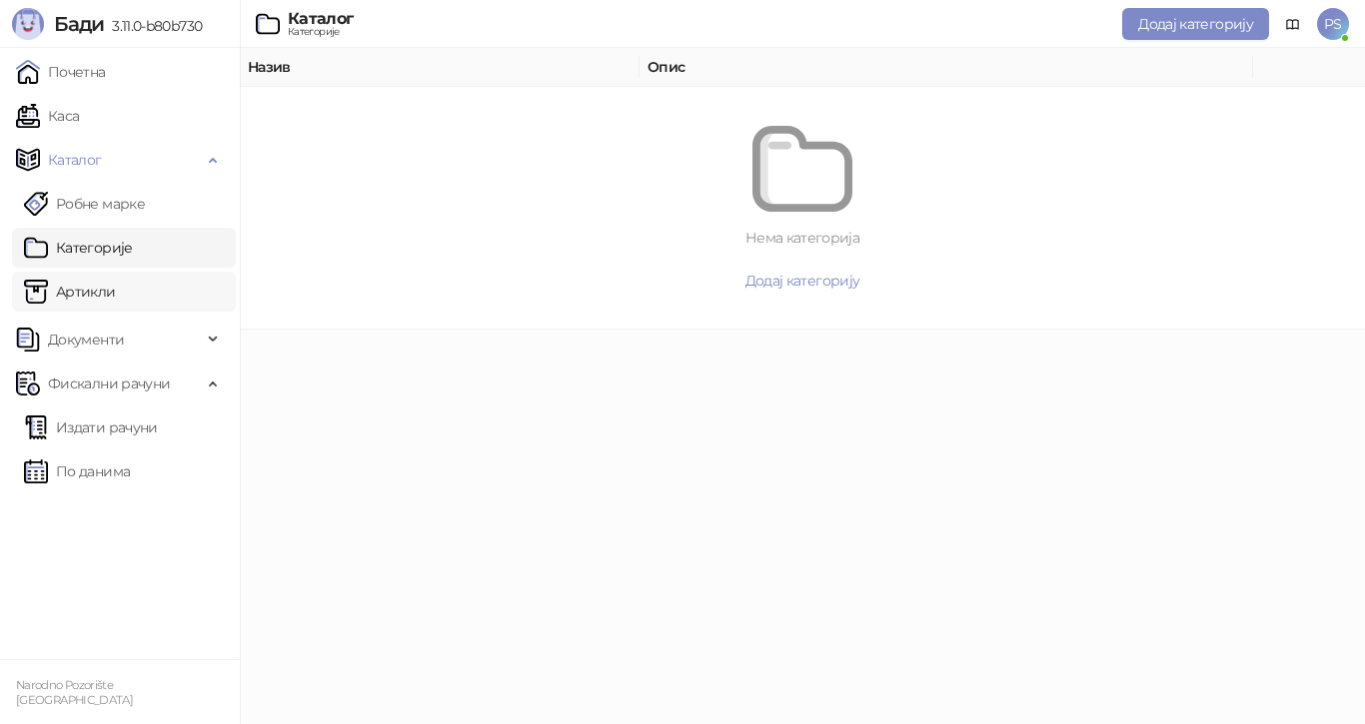
click at [115, 293] on link "Артикли" at bounding box center [70, 292] width 92 height 40
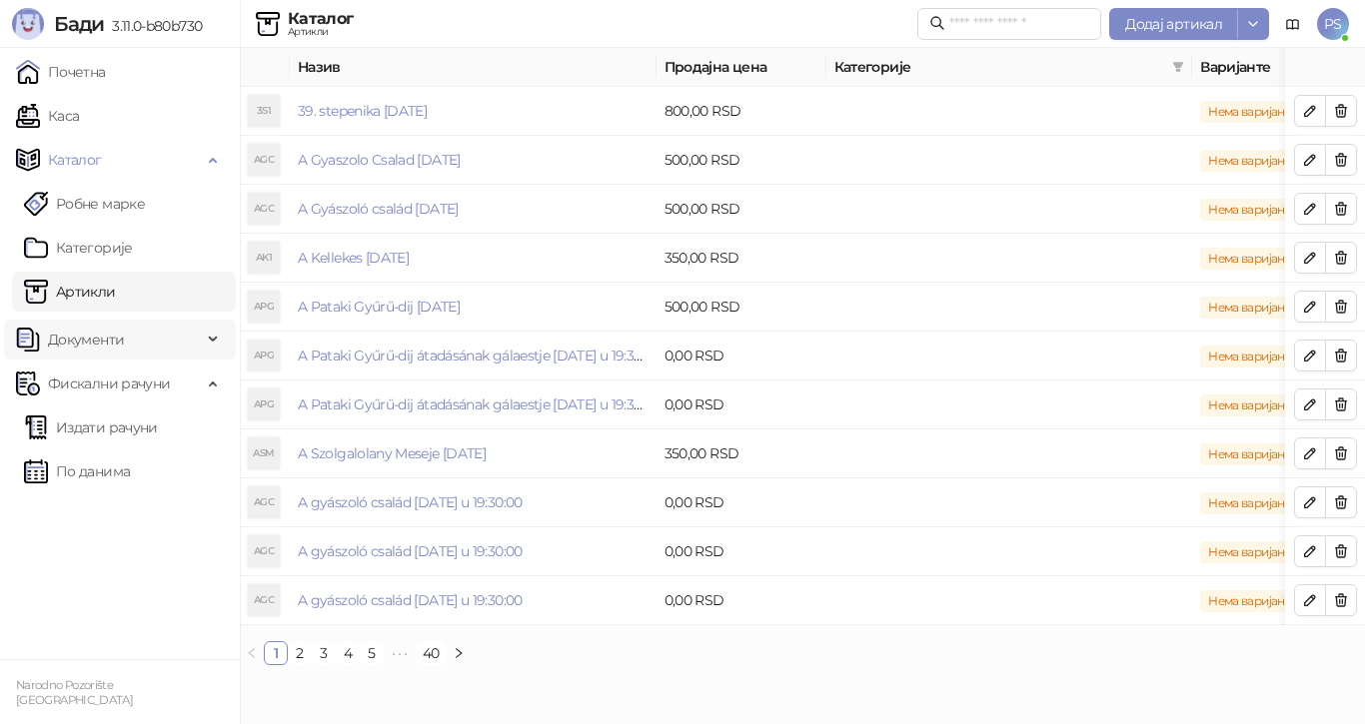
click at [115, 339] on span "Документи" at bounding box center [86, 340] width 76 height 40
click at [212, 164] on div "Каталог" at bounding box center [120, 160] width 232 height 40
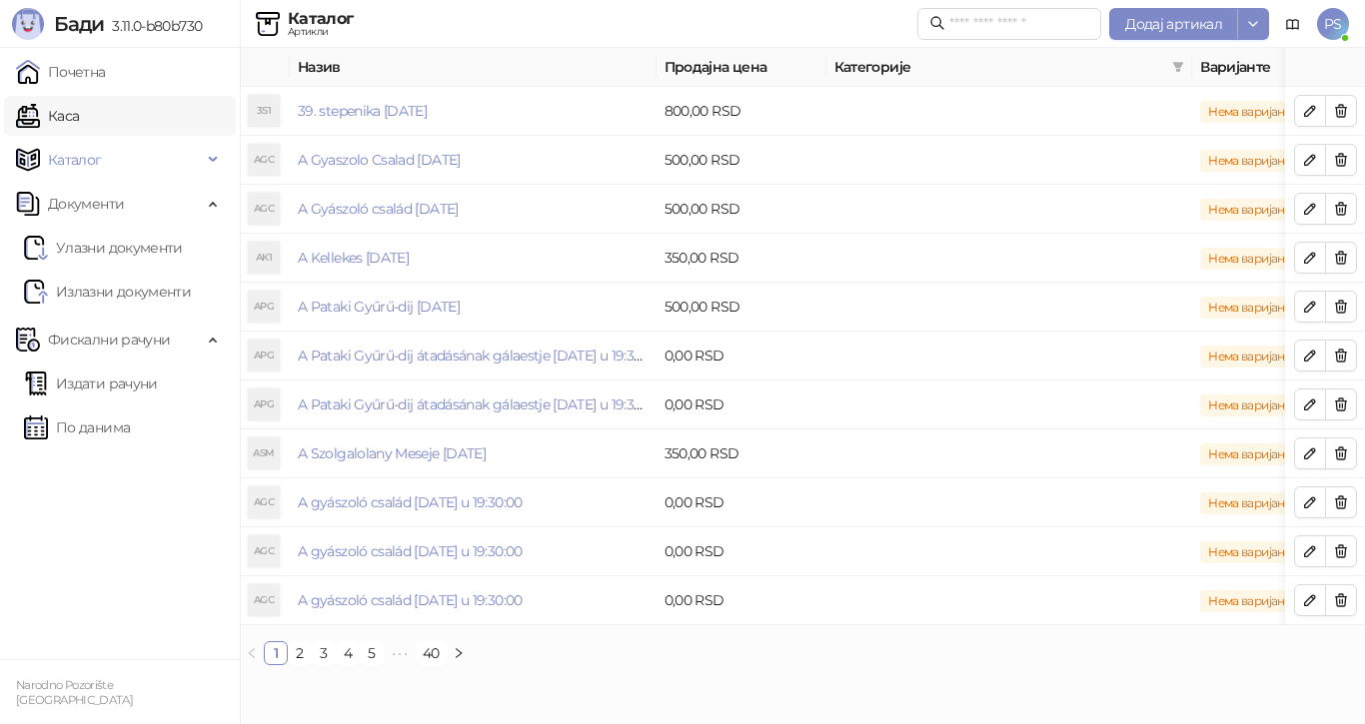
click at [79, 121] on link "Каса" at bounding box center [47, 116] width 63 height 40
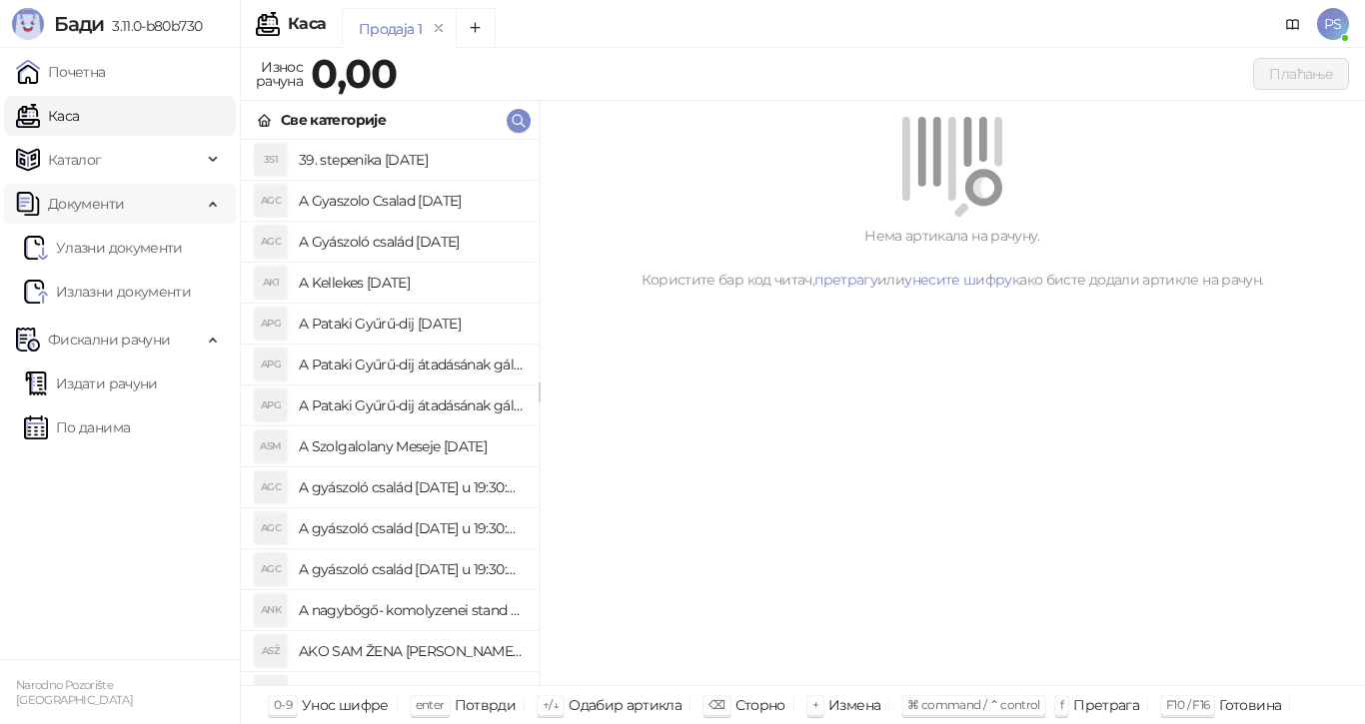
click at [208, 211] on div "Документи" at bounding box center [120, 204] width 232 height 40
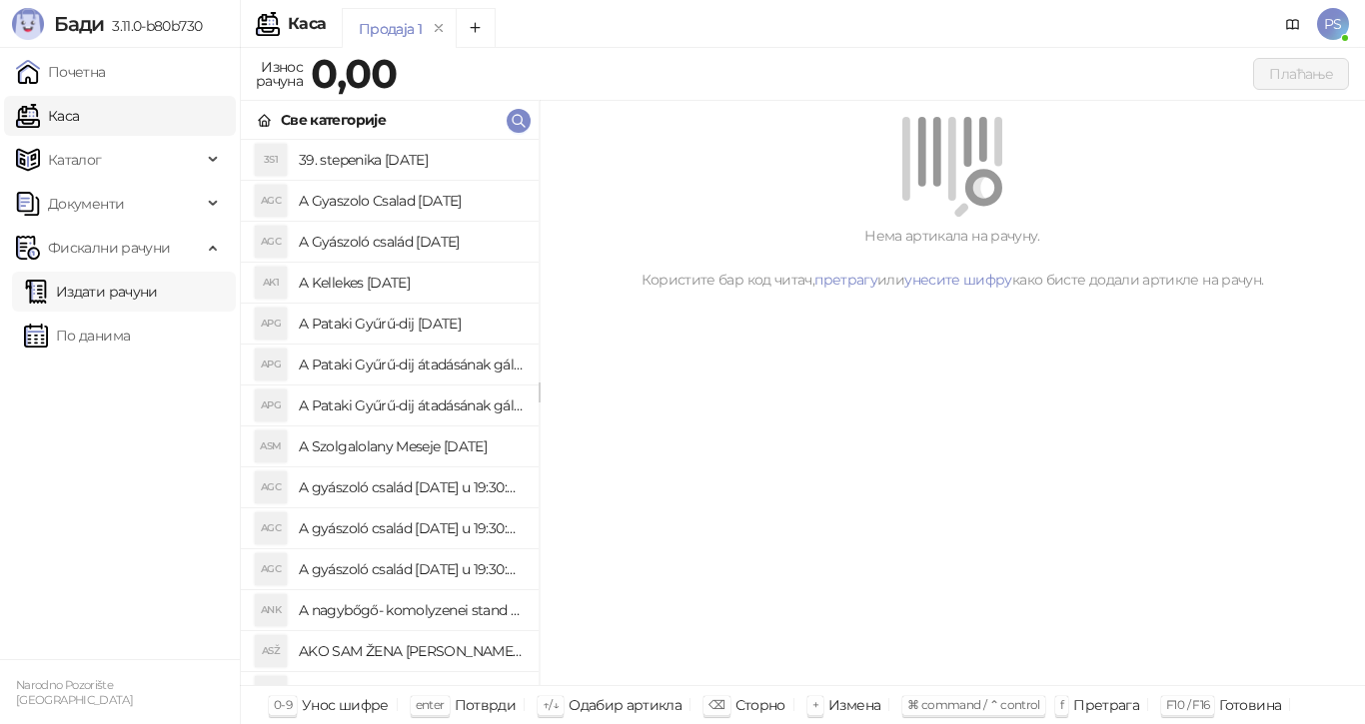
click at [123, 287] on link "Издати рачуни" at bounding box center [91, 292] width 134 height 40
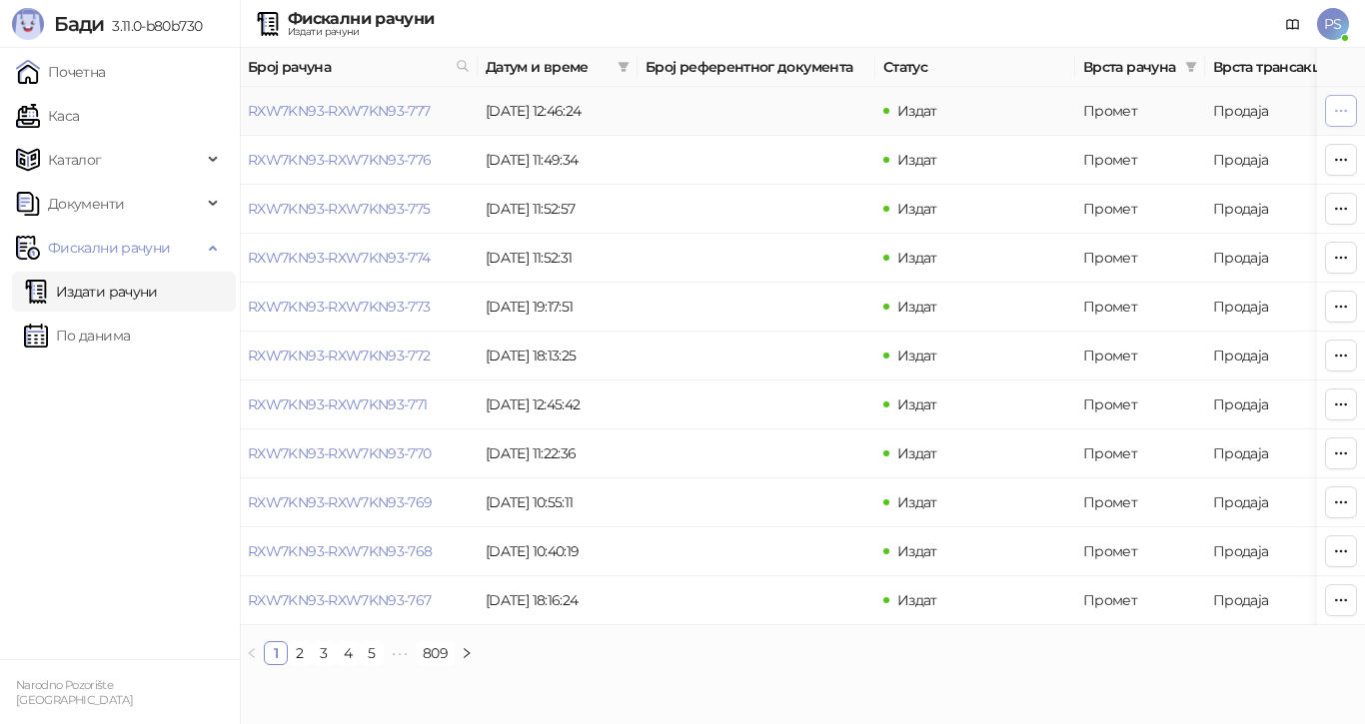
click at [1338, 111] on icon "button" at bounding box center [1341, 111] width 16 height 16
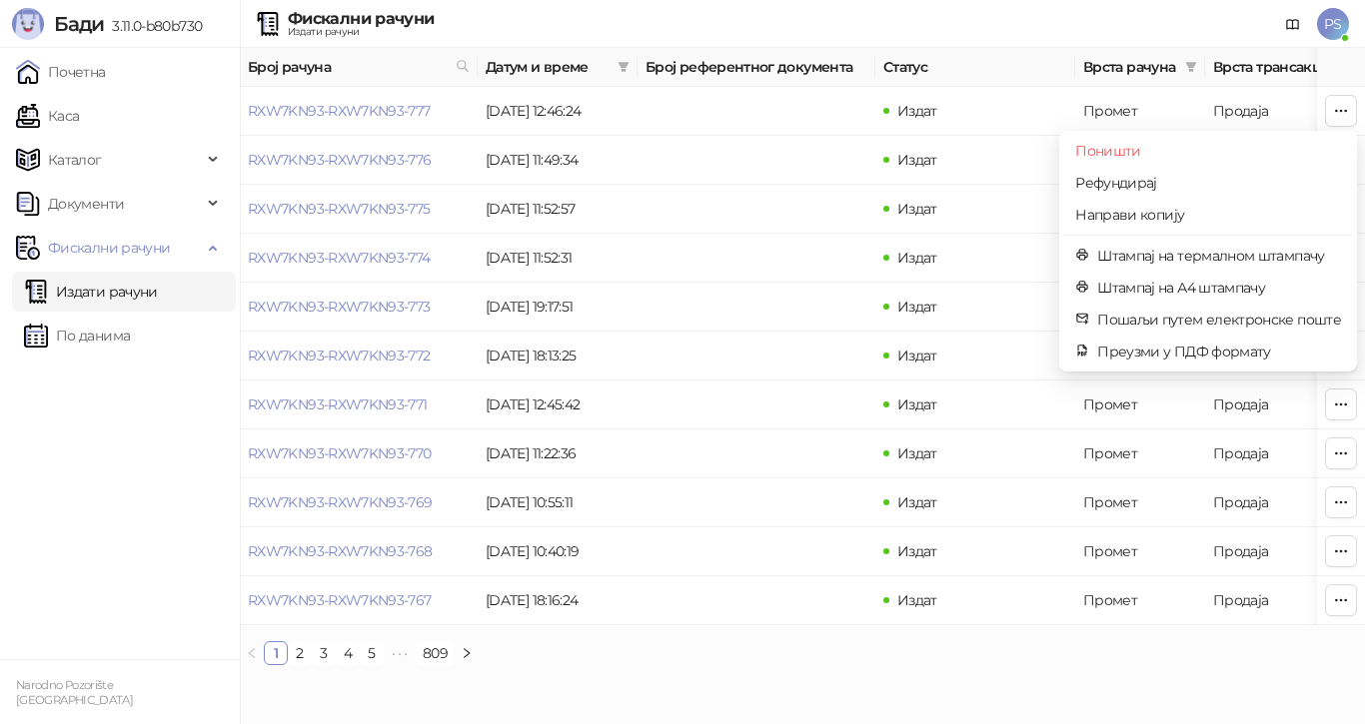
click at [131, 422] on ul "Почетна [PERSON_NAME] Робне марке [PERSON_NAME] Документи Улазни документи Изла…" at bounding box center [120, 353] width 240 height 611
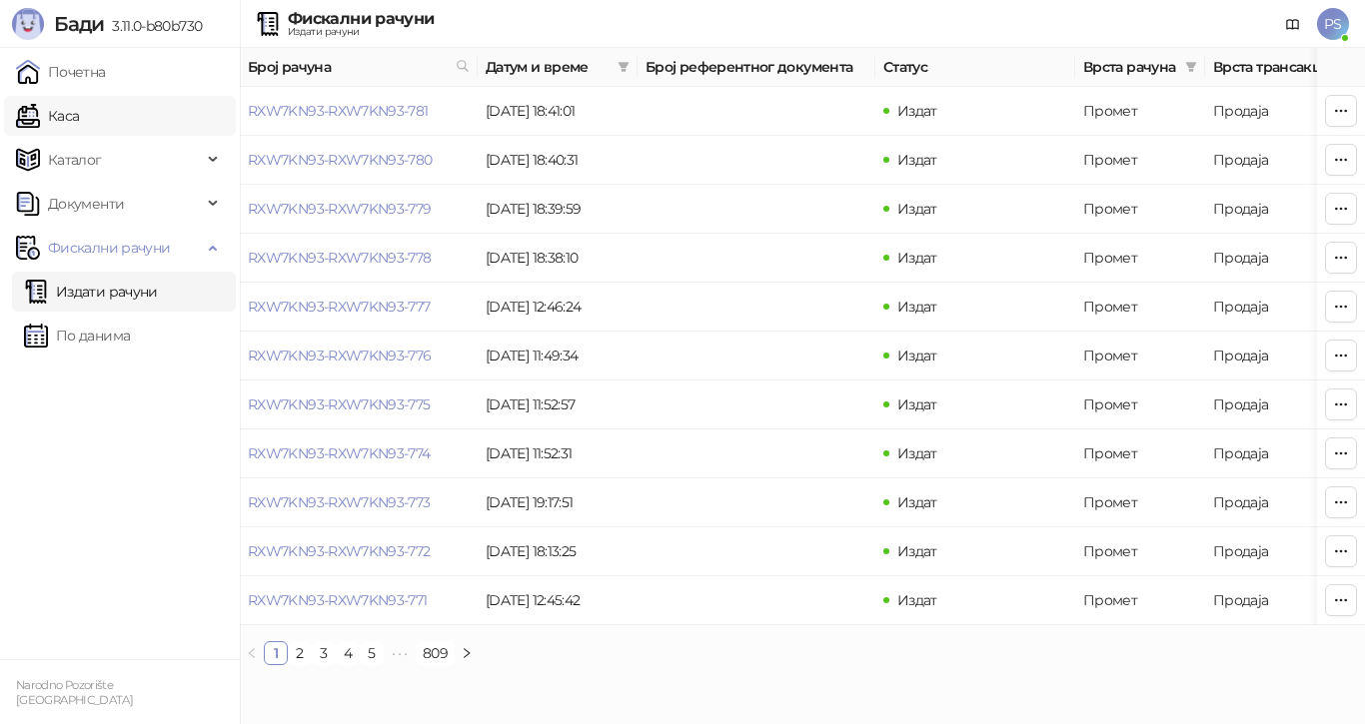
click at [53, 119] on link "Каса" at bounding box center [47, 116] width 63 height 40
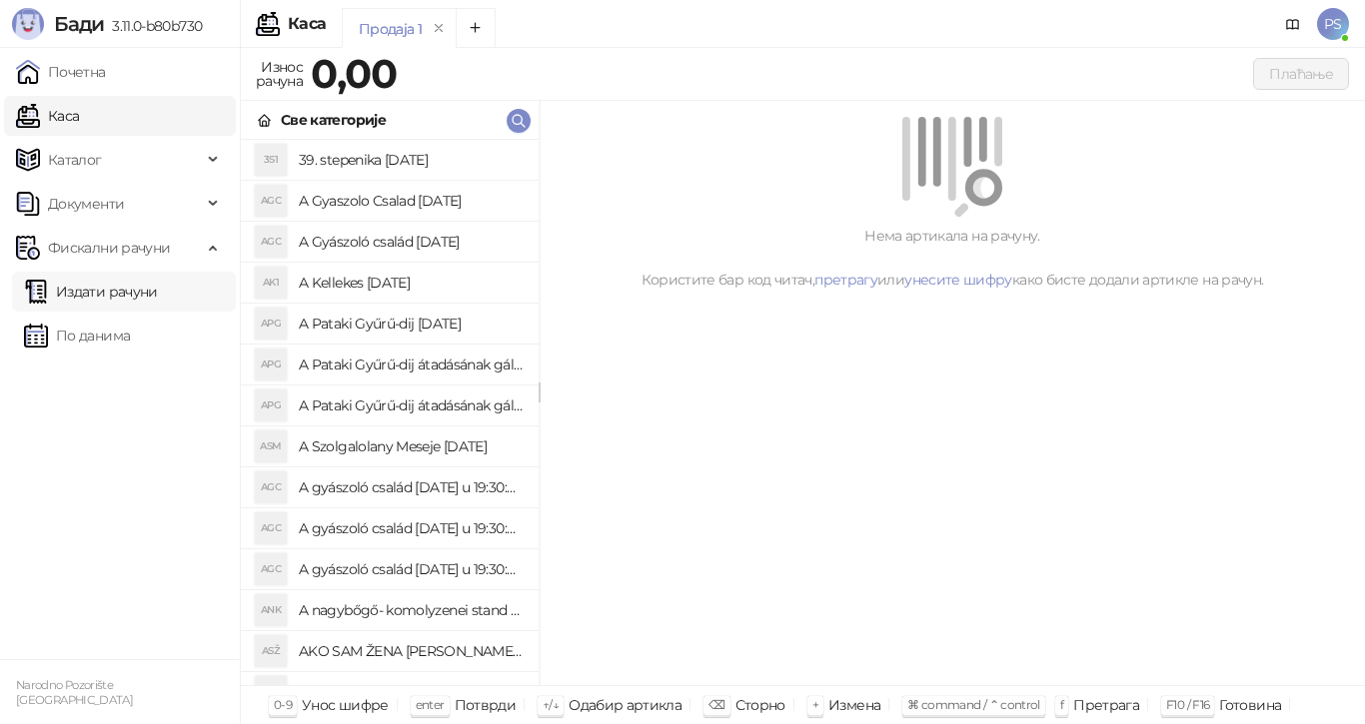
click at [103, 297] on link "Издати рачуни" at bounding box center [91, 292] width 134 height 40
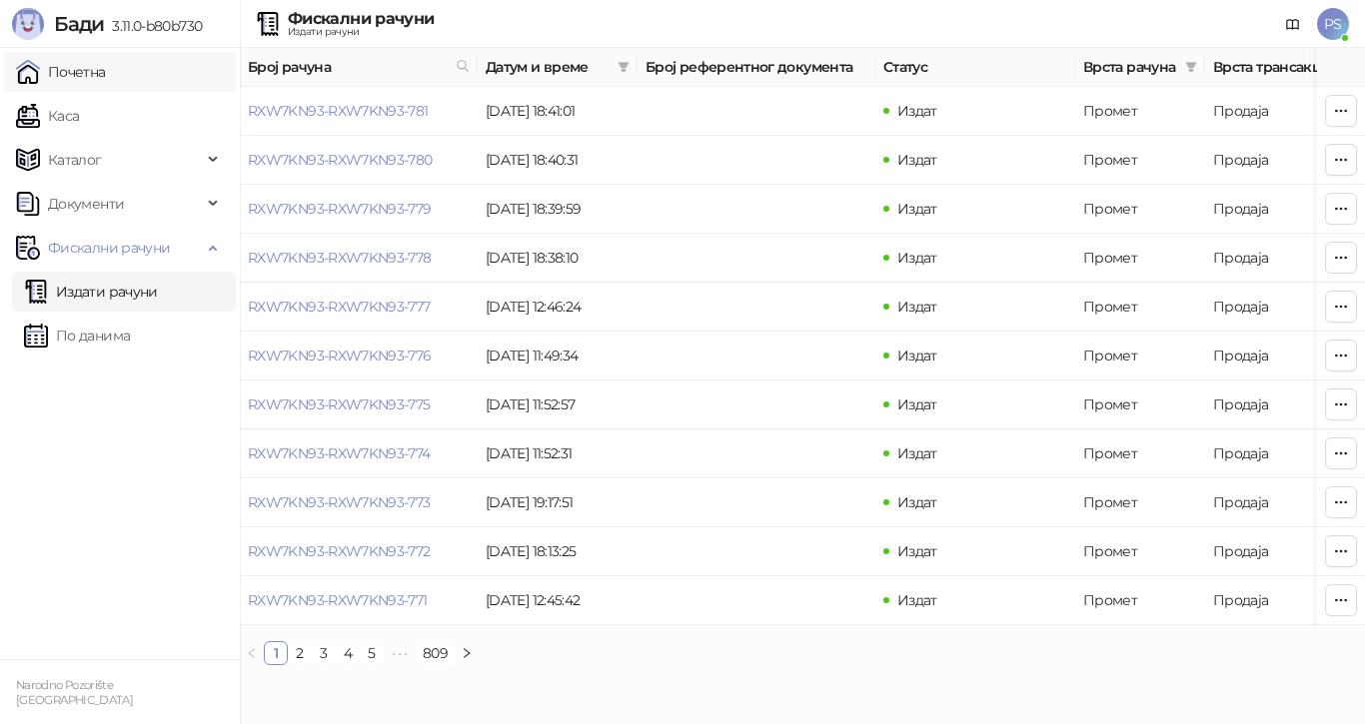
click at [79, 76] on link "Почетна" at bounding box center [61, 72] width 90 height 40
